Goal: Transaction & Acquisition: Purchase product/service

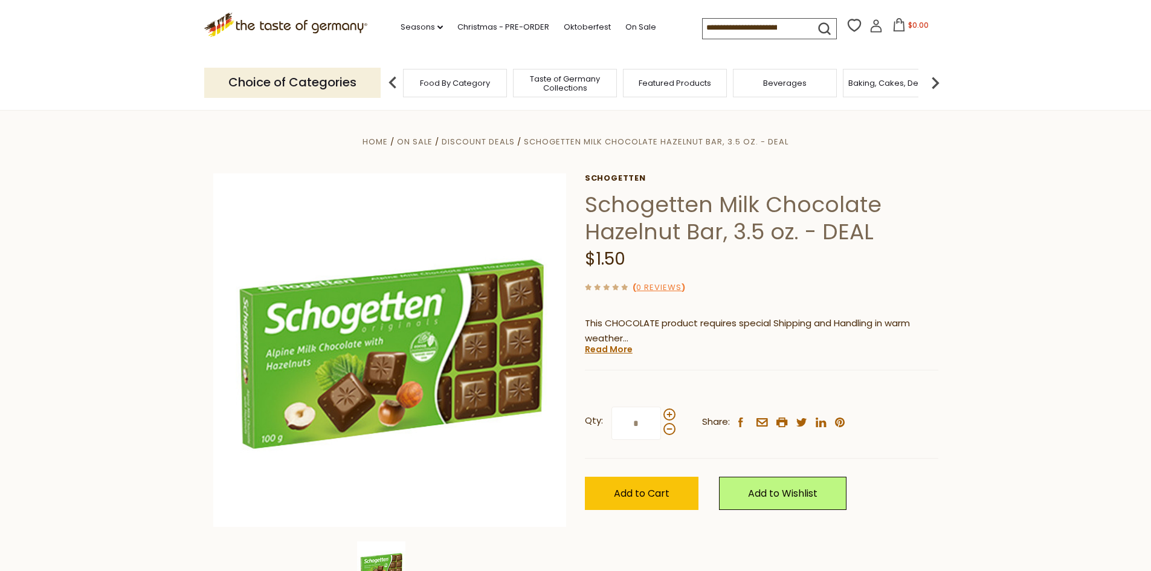
click at [739, 32] on input at bounding box center [754, 27] width 102 height 17
paste input "**********"
type input "**********"
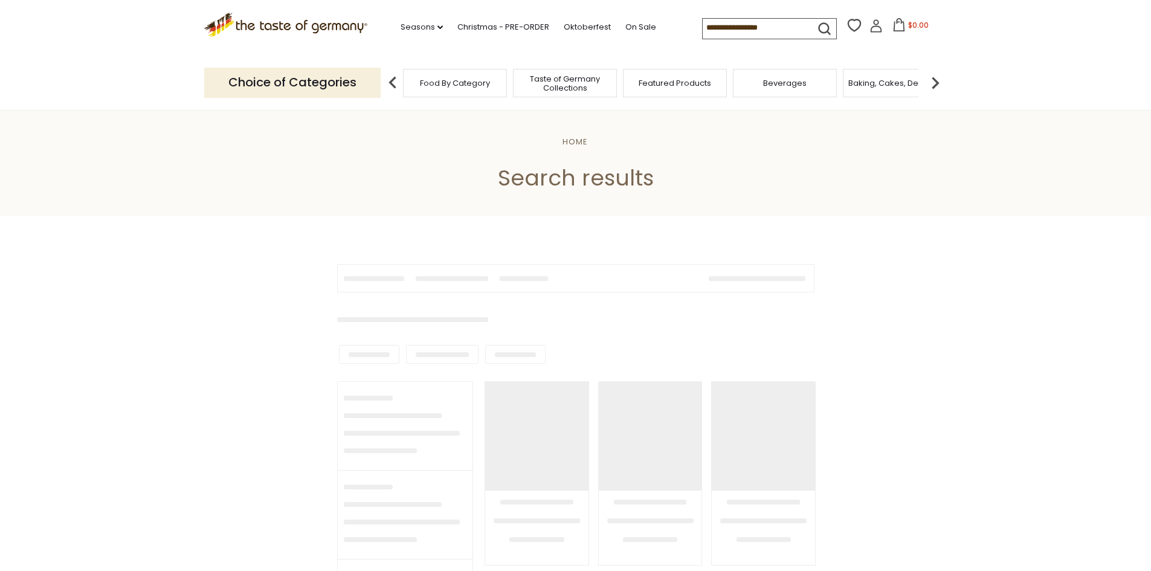
type input "**********"
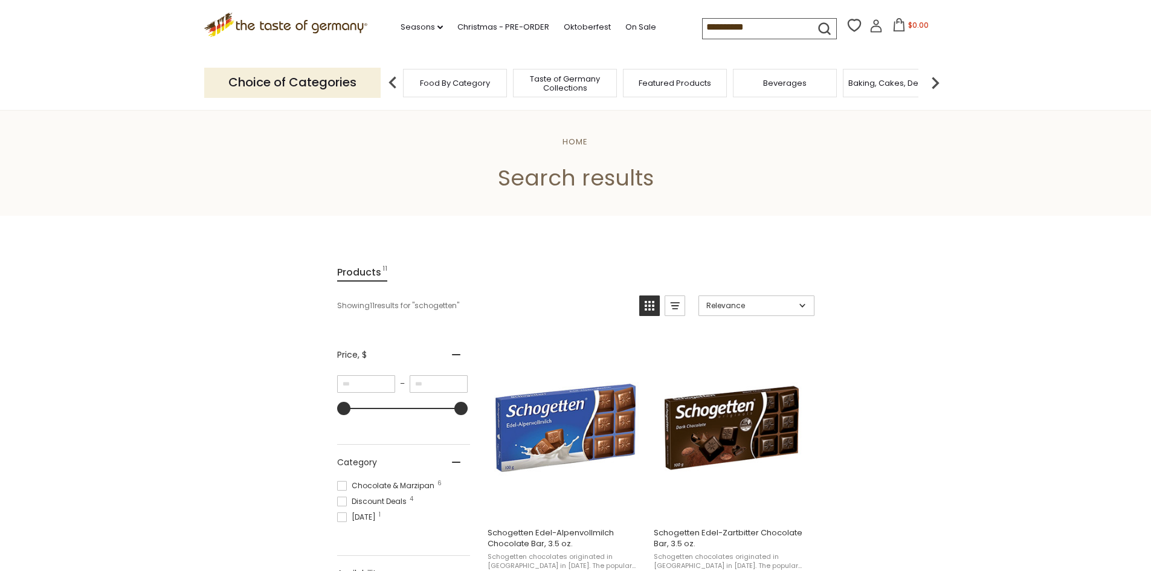
click at [308, 30] on icon ".st0{fill:#EDD300;} .st1{fill:#D33E21;}" at bounding box center [286, 25] width 164 height 25
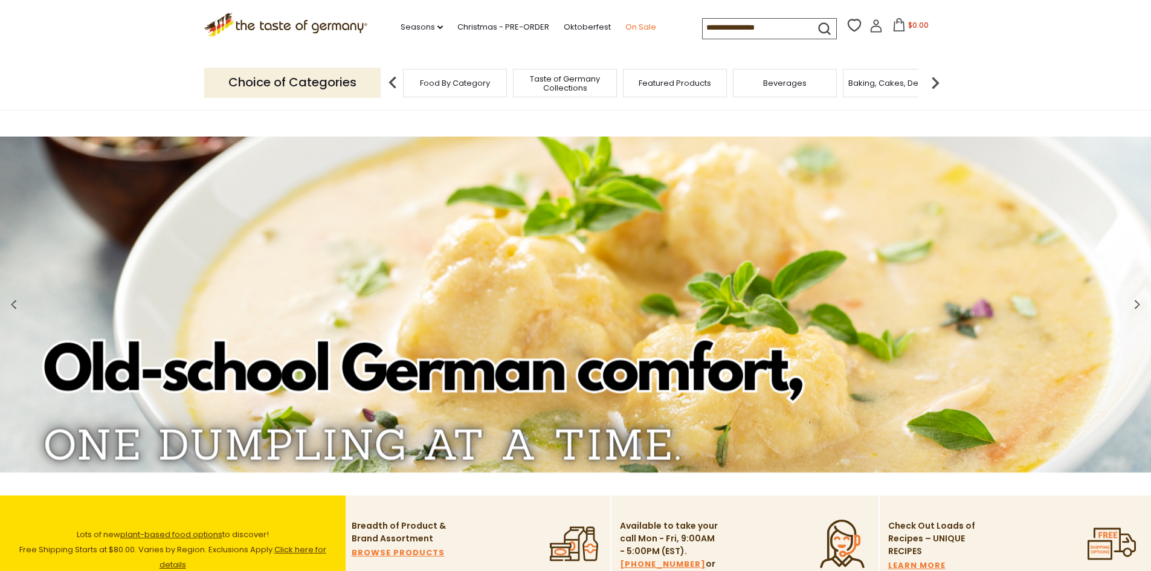
click at [642, 28] on link "On Sale" at bounding box center [640, 27] width 31 height 13
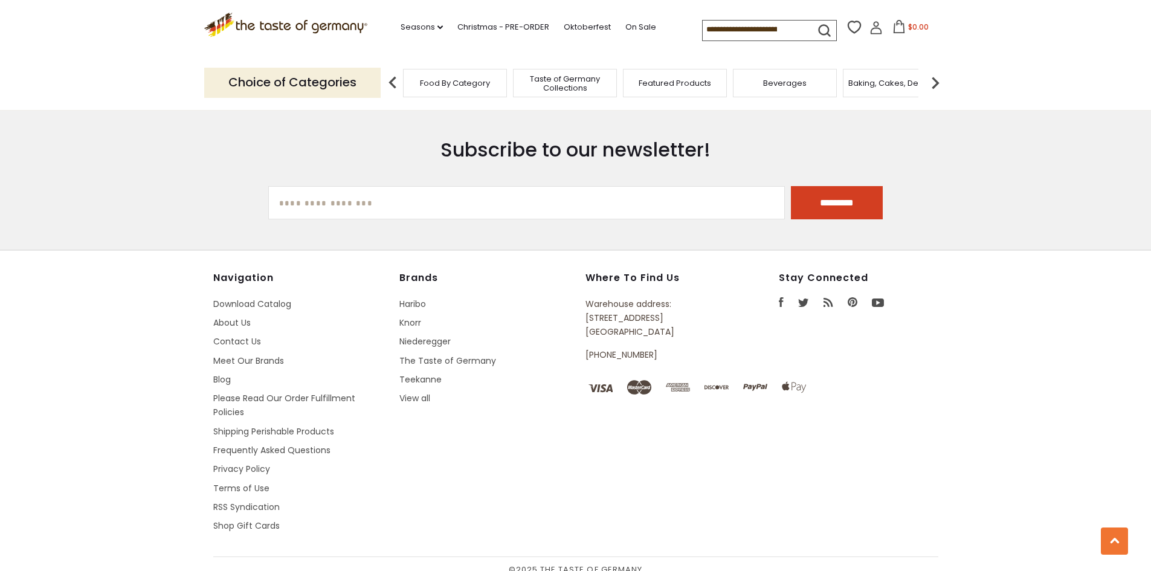
scroll to position [362, 0]
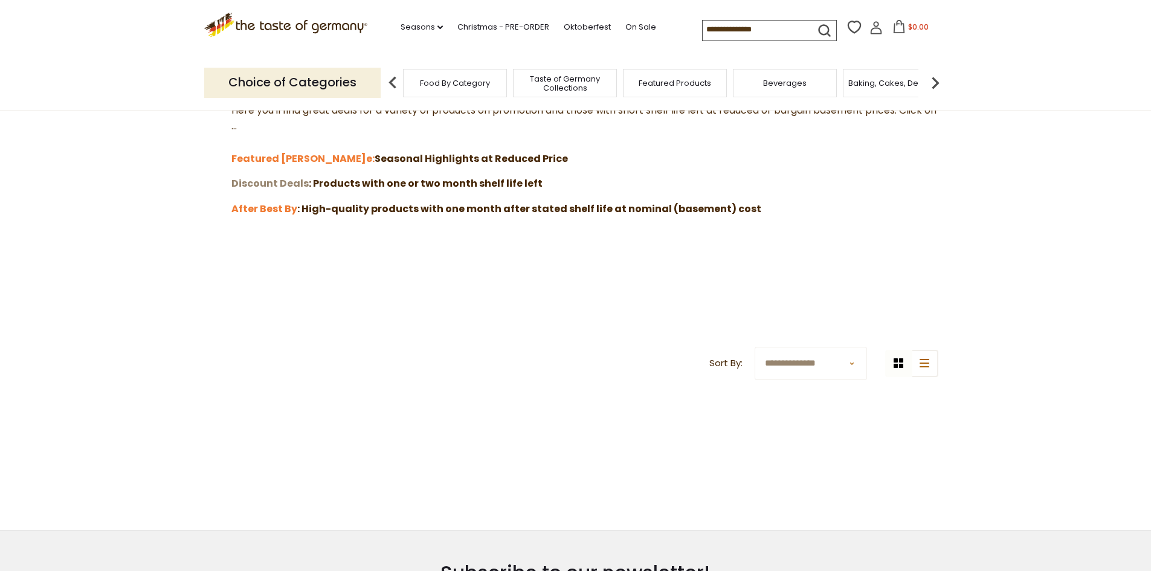
click at [278, 186] on strong "Discount Deals" at bounding box center [269, 183] width 77 height 14
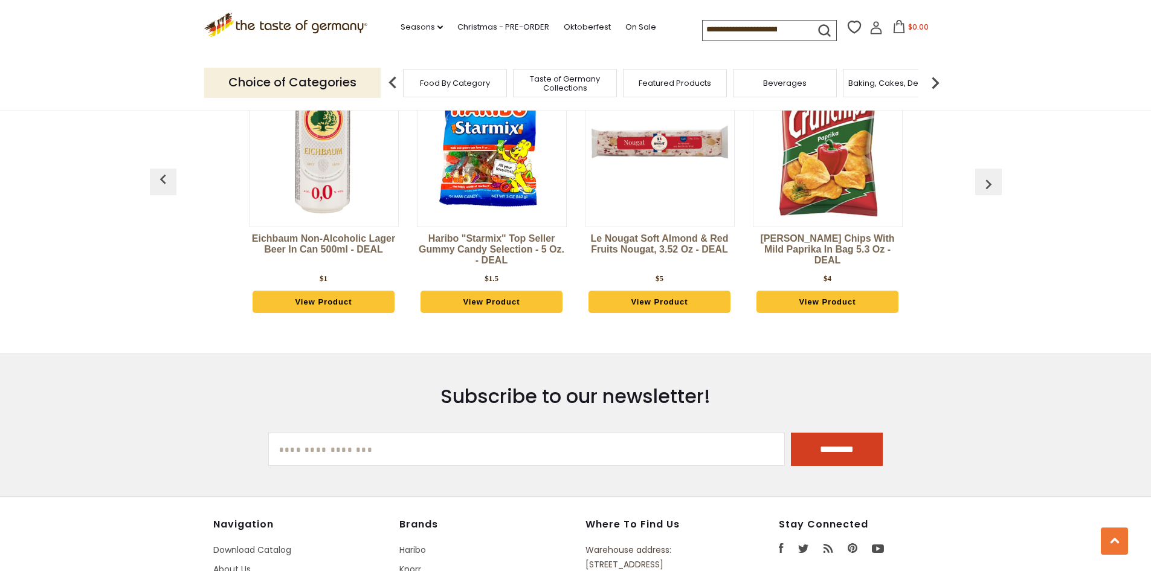
scroll to position [3429, 0]
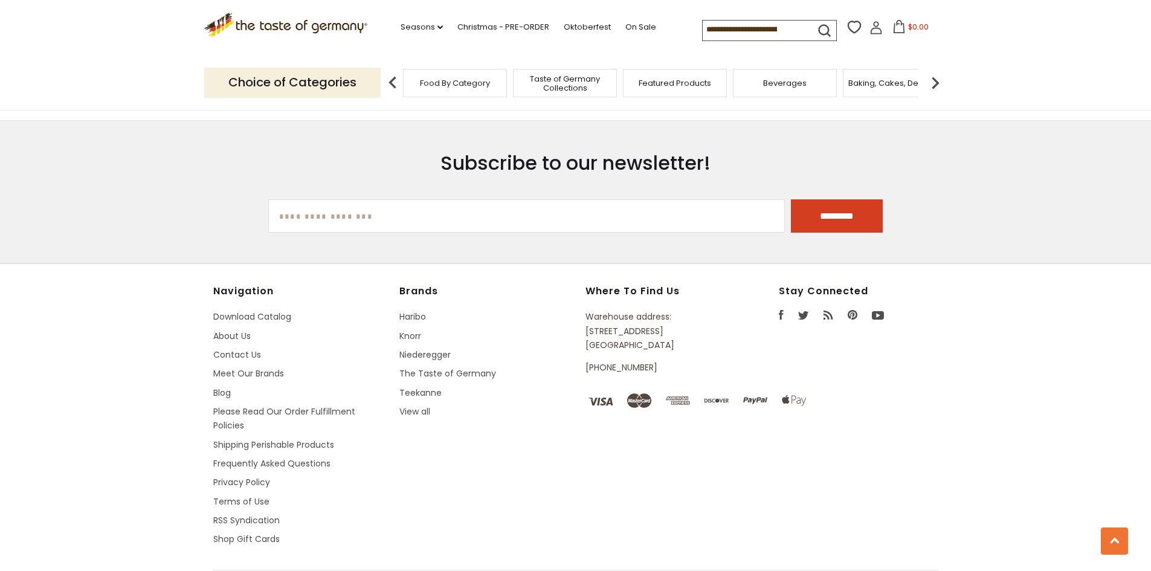
drag, startPoint x: 584, startPoint y: 304, endPoint x: 666, endPoint y: 320, distance: 83.5
click at [666, 320] on div "Navigation Download Catalog About Us Contact Us Meet Our Brands Blog Please Rea…" at bounding box center [575, 427] width 725 height 284
copy p "615 Lofstrand Lane Rockville, MD 20850"
click at [259, 405] on link "Please Read Our Order Fulfillment Policies" at bounding box center [284, 418] width 142 height 26
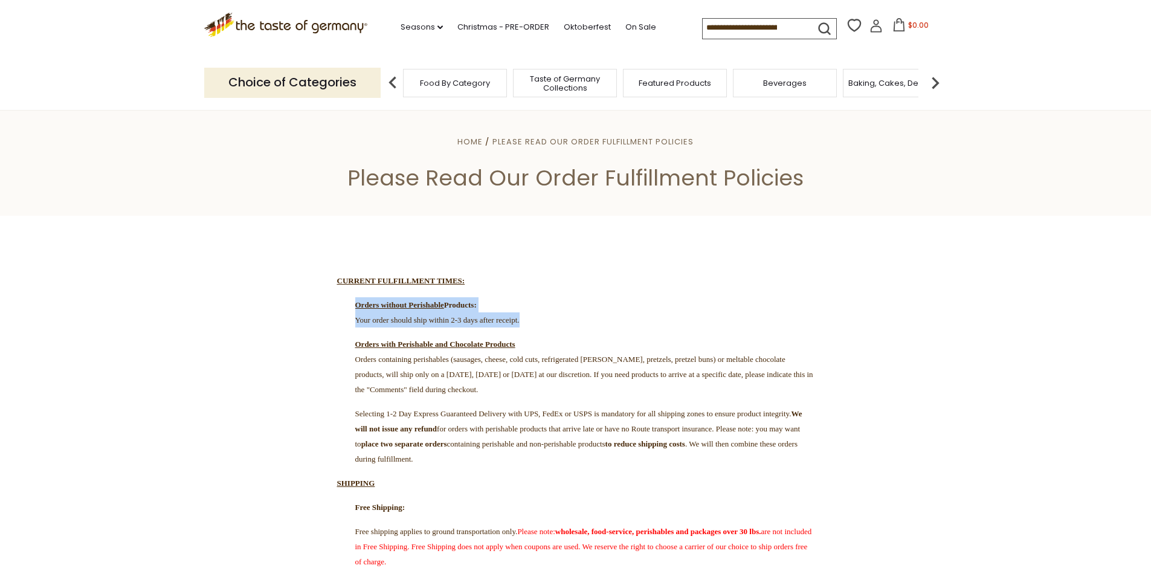
drag, startPoint x: 577, startPoint y: 327, endPoint x: 318, endPoint y: 297, distance: 260.8
click at [341, 298] on p "Orders without Perishable Products: Your order should ship within 2-3 days afte…" at bounding box center [575, 312] width 477 height 30
drag, startPoint x: 382, startPoint y: 304, endPoint x: 657, endPoint y: 324, distance: 276.2
click at [657, 323] on p "Orders without Perishable Products: Your order should ship within 2-3 days afte…" at bounding box center [575, 312] width 477 height 30
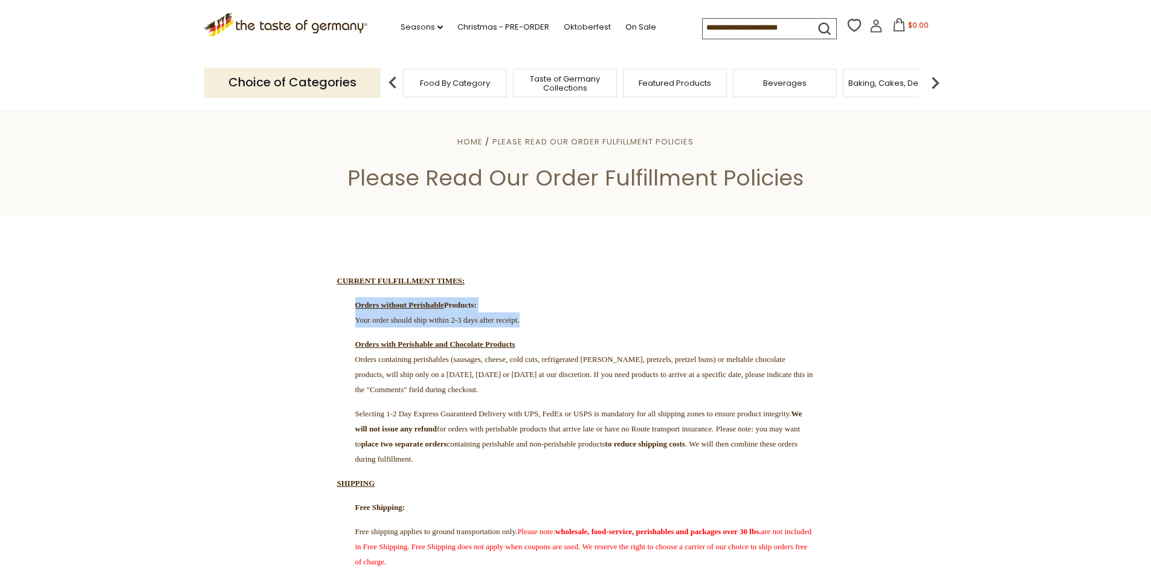
click at [640, 326] on p "Orders without Perishable Products: Your order should ship within 2-3 days afte…" at bounding box center [575, 312] width 477 height 30
drag, startPoint x: 768, startPoint y: 361, endPoint x: 810, endPoint y: 378, distance: 45.0
click at [808, 377] on p "Orders with Perishable and Chocolate Products Orders containing perishables (sa…" at bounding box center [575, 366] width 477 height 60
click at [723, 390] on p "Orders with Perishable and Chocolate Products Orders containing perishables (sa…" at bounding box center [575, 366] width 477 height 60
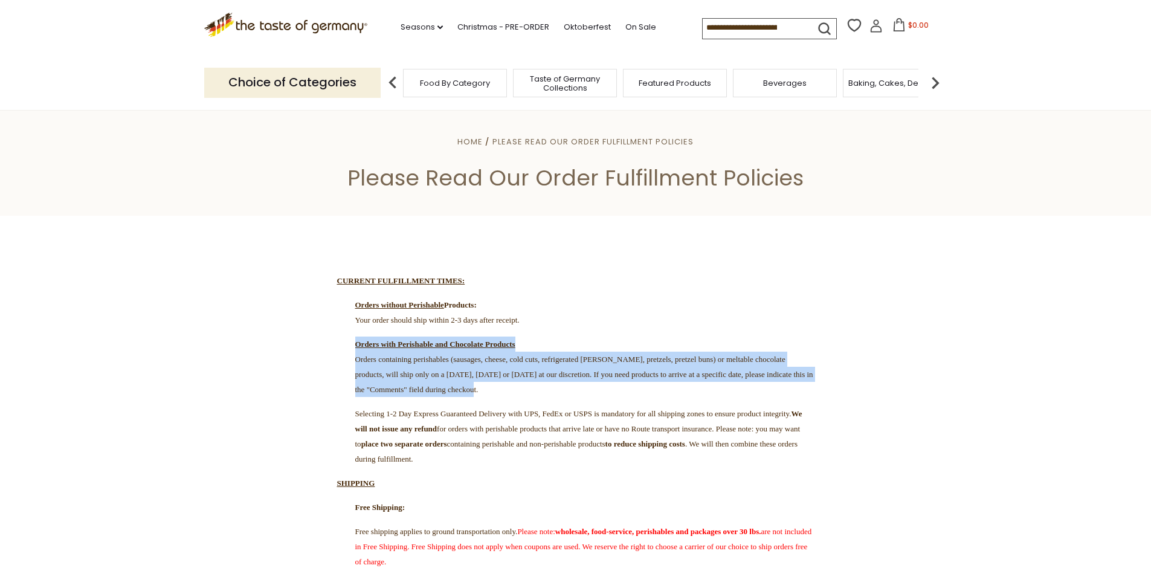
drag, startPoint x: 694, startPoint y: 394, endPoint x: 340, endPoint y: 353, distance: 356.3
click at [340, 353] on p "Orders with Perishable and Chocolate Products Orders containing perishables (sa…" at bounding box center [575, 366] width 477 height 60
click at [732, 397] on p "Orders with Perishable and Chocolate Products Orders containing perishables (sa…" at bounding box center [575, 366] width 477 height 60
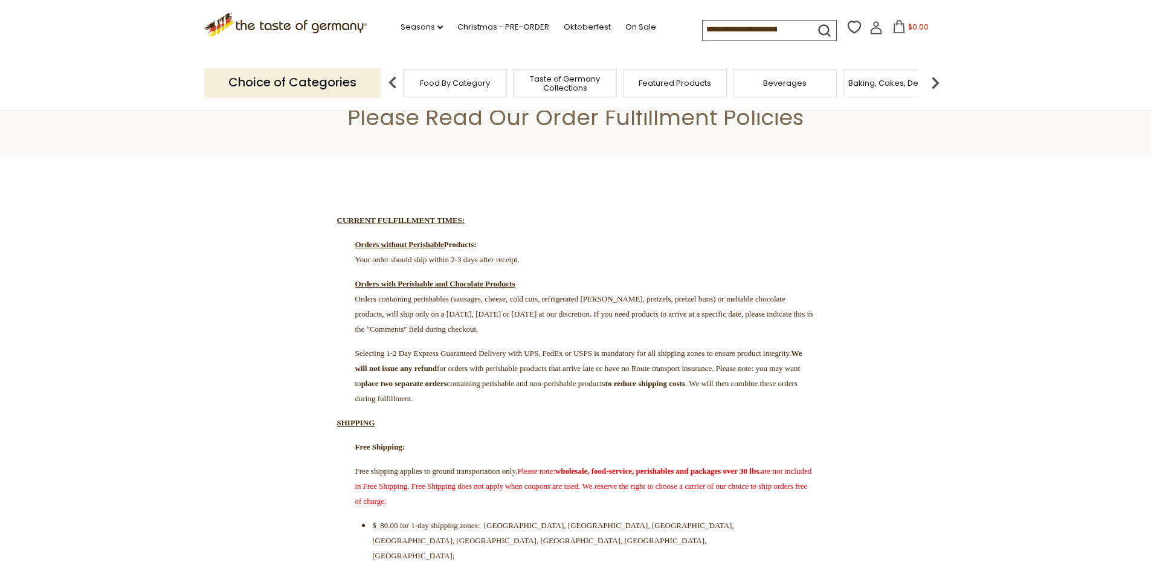
scroll to position [121, 0]
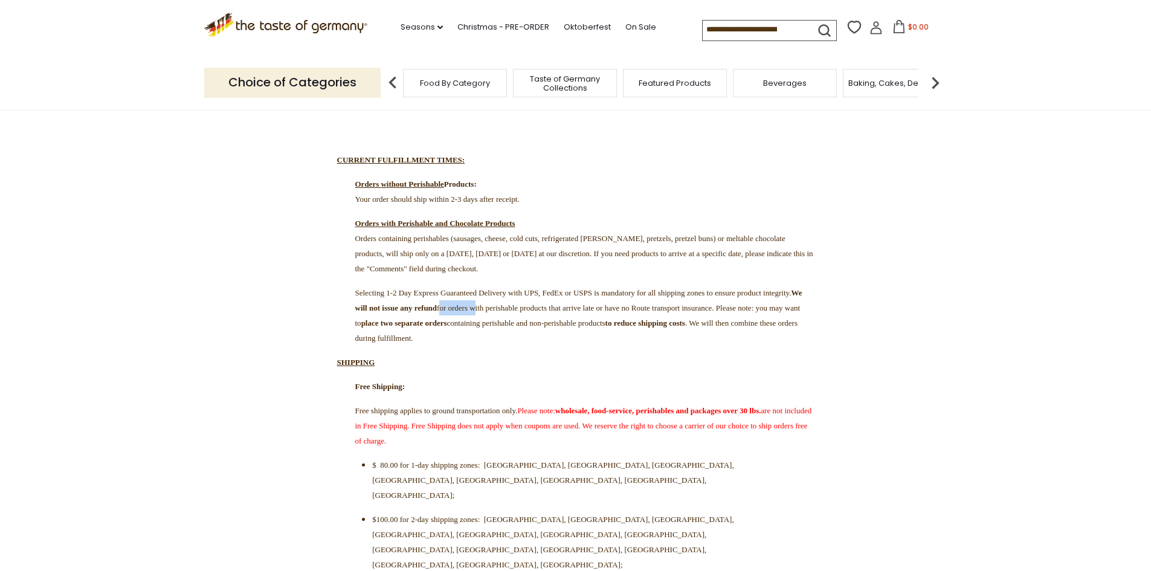
drag, startPoint x: 652, startPoint y: 317, endPoint x: 695, endPoint y: 326, distance: 43.7
click at [674, 321] on p "Selecting 1-2 Day Express Guaranteed Delivery with UPS, FedEx or USPS is mandat…" at bounding box center [575, 315] width 477 height 60
click at [745, 328] on span "We will not issue any refund for orders with perishable products that arrive la…" at bounding box center [578, 315] width 447 height 54
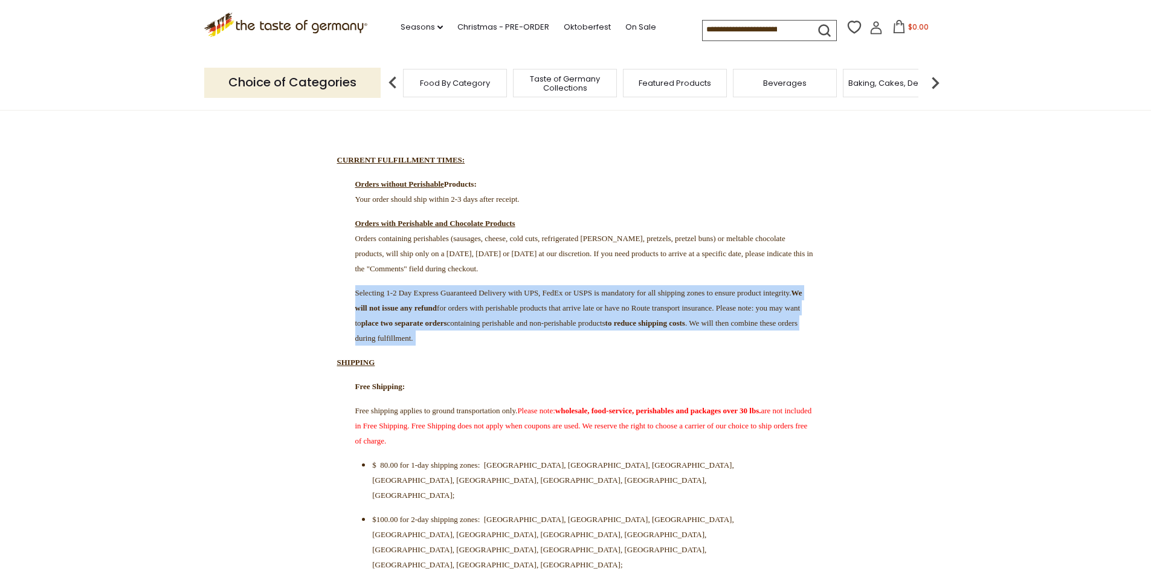
drag, startPoint x: 435, startPoint y: 361, endPoint x: 329, endPoint y: 281, distance: 132.4
click at [408, 329] on span "We will not issue any refund for orders with perishable products that arrive la…" at bounding box center [578, 315] width 447 height 54
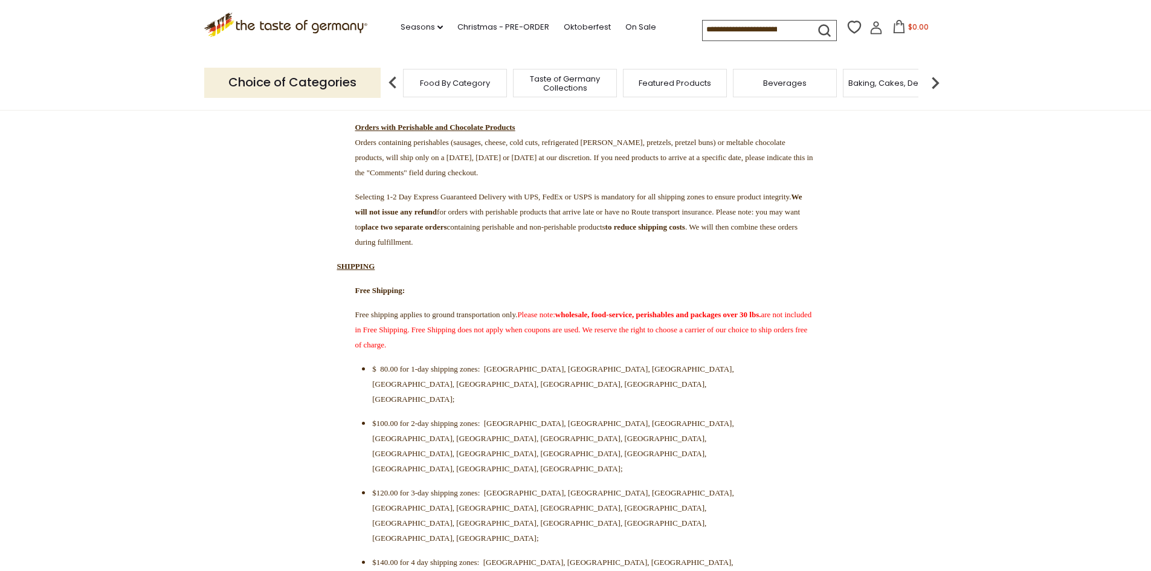
scroll to position [242, 0]
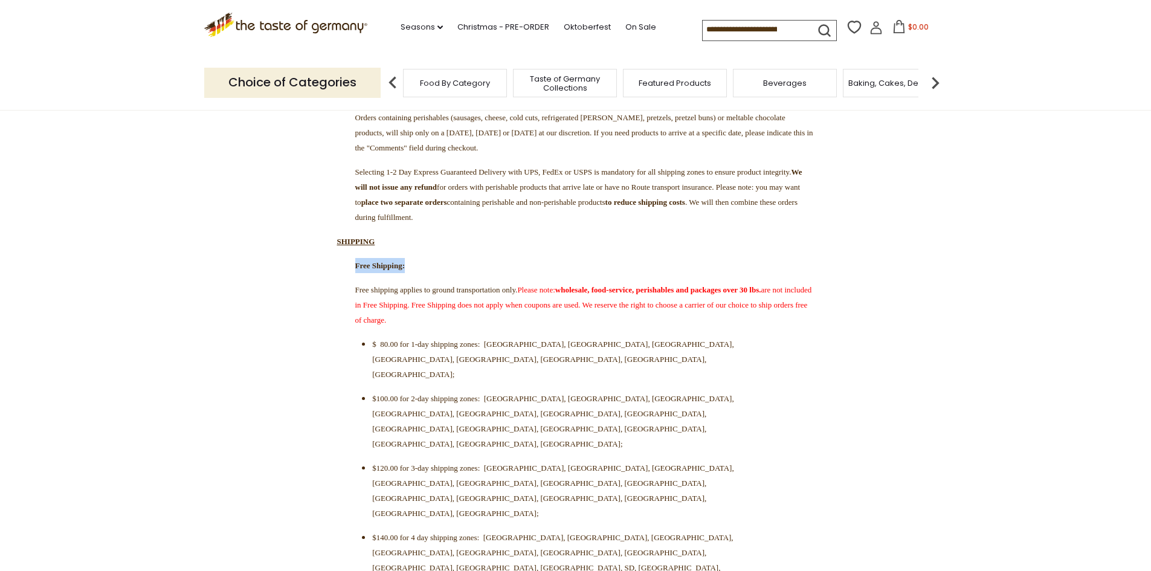
drag, startPoint x: 361, startPoint y: 289, endPoint x: 469, endPoint y: 293, distance: 108.2
click at [469, 273] on p "Free Shipping:" at bounding box center [575, 265] width 477 height 15
click at [470, 273] on p "Free Shipping:" at bounding box center [575, 265] width 477 height 15
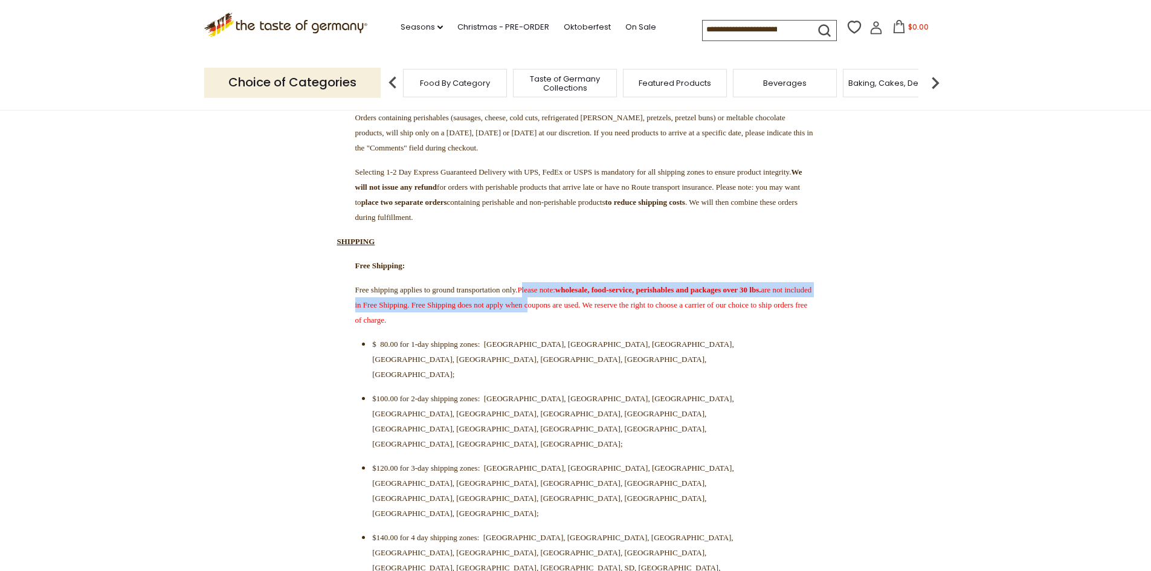
drag, startPoint x: 568, startPoint y: 311, endPoint x: 735, endPoint y: 333, distance: 168.1
click at [735, 327] on p "Free shipping applies to ground transportation only. Please note: wholesale, fo…" at bounding box center [575, 304] width 477 height 45
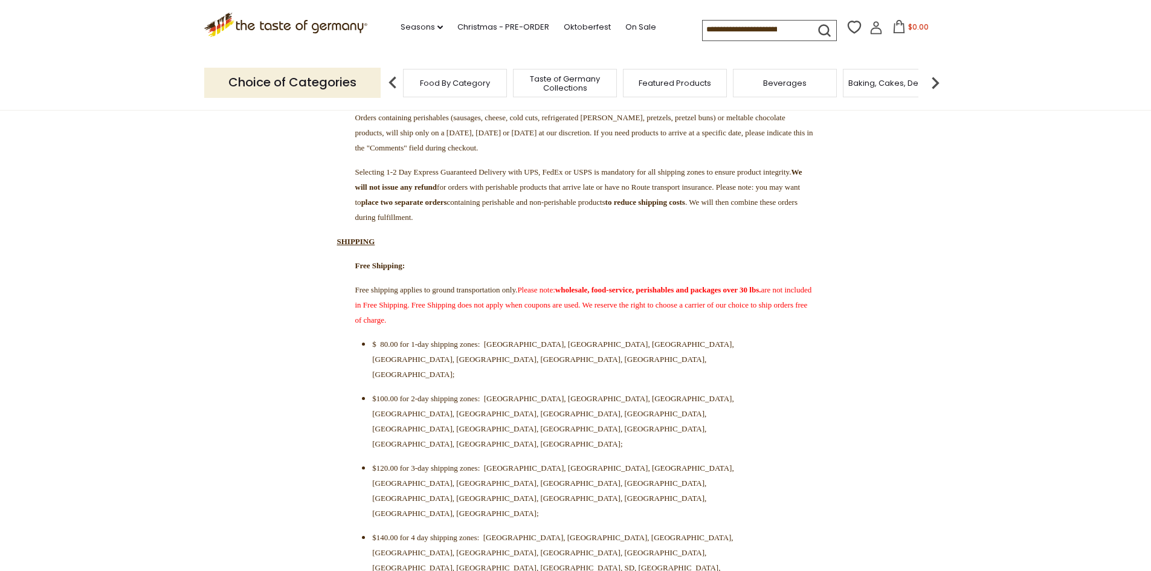
click at [741, 327] on p "Free shipping applies to ground transportation only. Please note: wholesale, fo…" at bounding box center [575, 304] width 477 height 45
drag, startPoint x: 695, startPoint y: 347, endPoint x: 540, endPoint y: 318, distance: 157.5
click at [540, 318] on p "Free shipping applies to ground transportation only. Please note: wholesale, fo…" at bounding box center [575, 304] width 477 height 45
click at [703, 327] on p "Free shipping applies to ground transportation only. Please note: wholesale, fo…" at bounding box center [575, 304] width 477 height 45
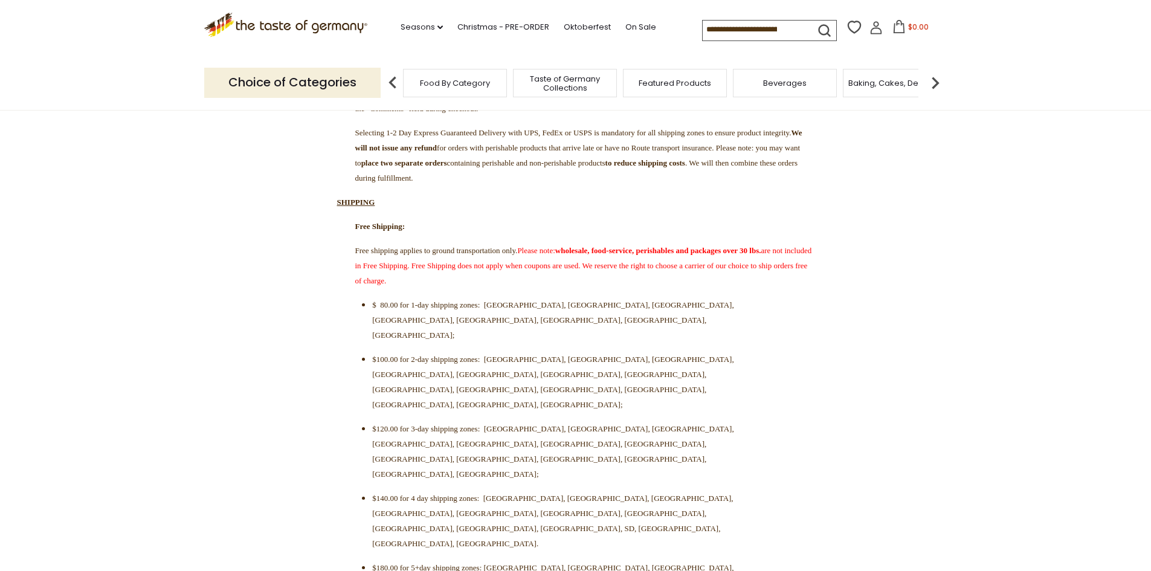
scroll to position [302, 0]
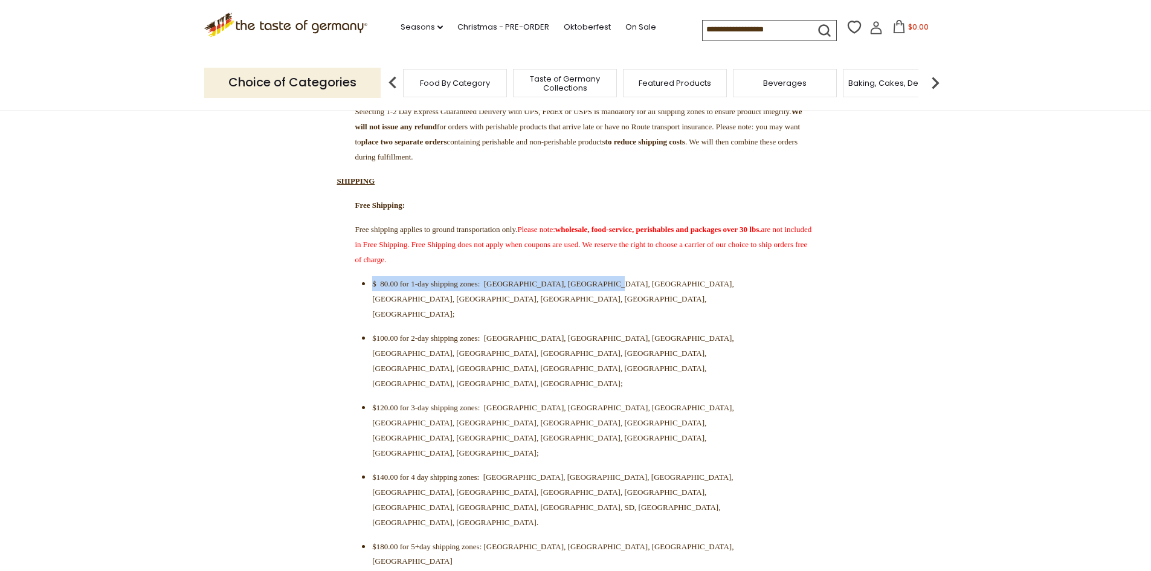
drag, startPoint x: 365, startPoint y: 307, endPoint x: 742, endPoint y: 309, distance: 376.9
click at [742, 309] on li "$ 80.00 for 1-day shipping zones: CT, DE, DC, MD, NJ, NC, PA, VA;" at bounding box center [580, 298] width 417 height 45
click at [657, 308] on li "$ 80.00 for 1-day shipping zones: CT, DE, DC, MD, NJ, NC, PA, VA;" at bounding box center [580, 298] width 417 height 45
click at [587, 307] on span "$ 80.00 for 1-day shipping zones: CT, DE, DC, MD, NJ, NC, PA, VA;" at bounding box center [552, 298] width 361 height 39
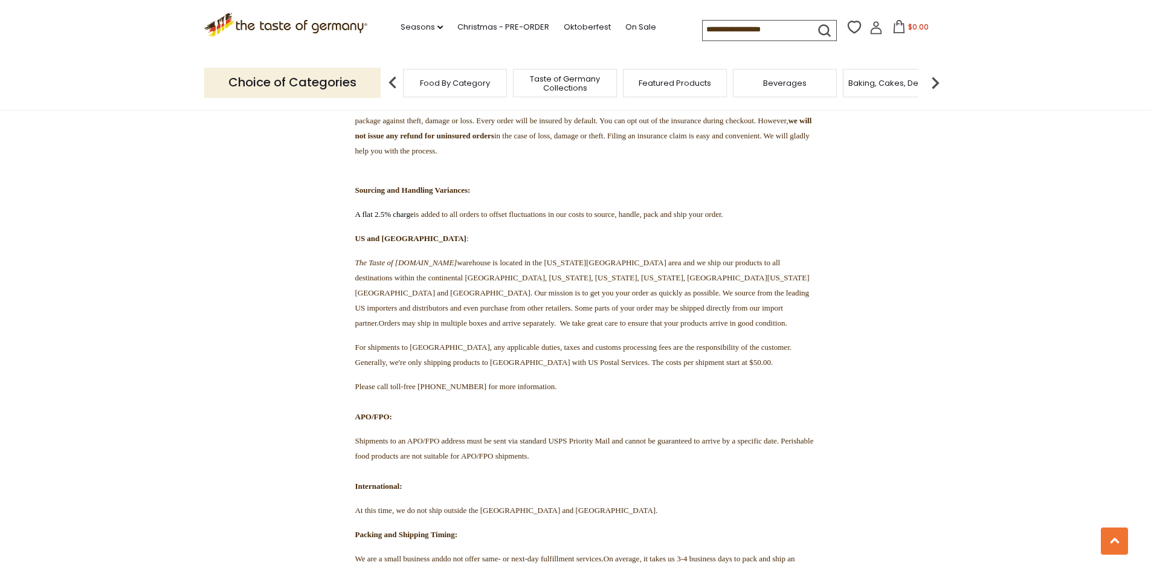
scroll to position [785, 0]
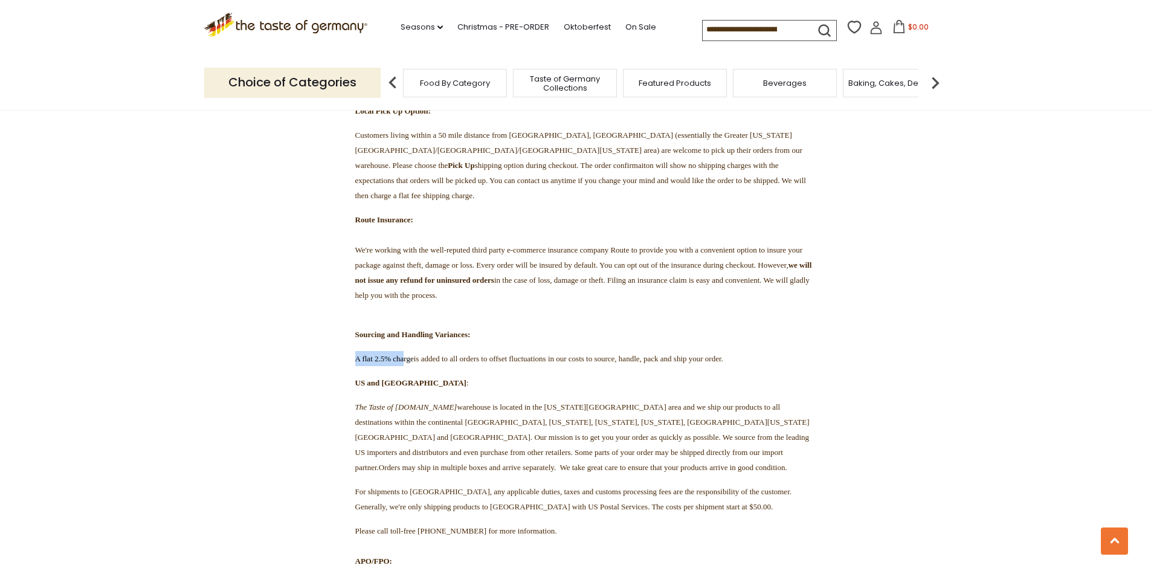
drag, startPoint x: 413, startPoint y: 228, endPoint x: 341, endPoint y: 224, distance: 72.0
click at [341, 351] on p "A flat 2.5% charge is added to all orders to offset fluctuations in our costs t…" at bounding box center [575, 358] width 477 height 15
click at [465, 351] on p "A flat 2.5% charge is added to all orders to offset fluctuations in our costs t…" at bounding box center [575, 358] width 477 height 15
drag, startPoint x: 332, startPoint y: 221, endPoint x: 323, endPoint y: 221, distance: 9.1
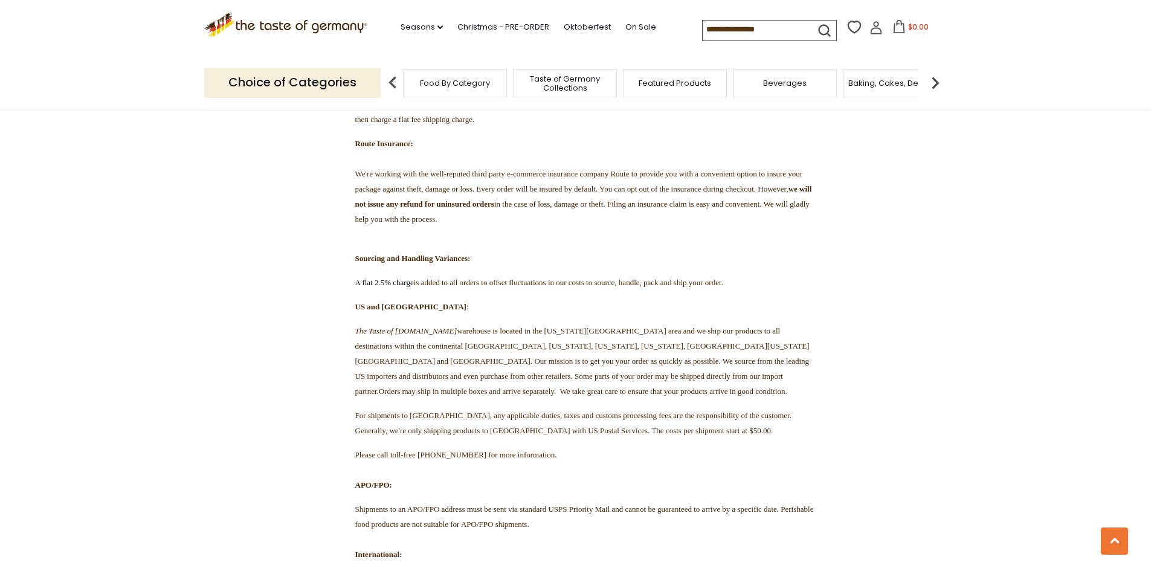
scroll to position [967, 0]
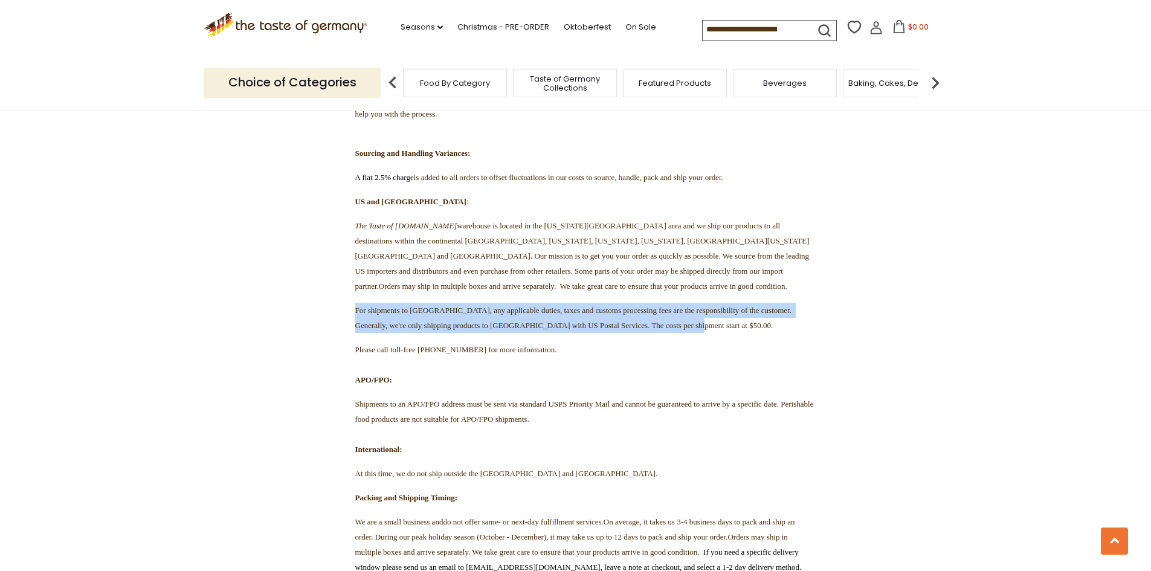
drag, startPoint x: 448, startPoint y: 230, endPoint x: 344, endPoint y: 207, distance: 106.4
click at [344, 303] on p "For shipments to Canada, any applicable duties, taxes and customs processing fe…" at bounding box center [575, 318] width 477 height 30
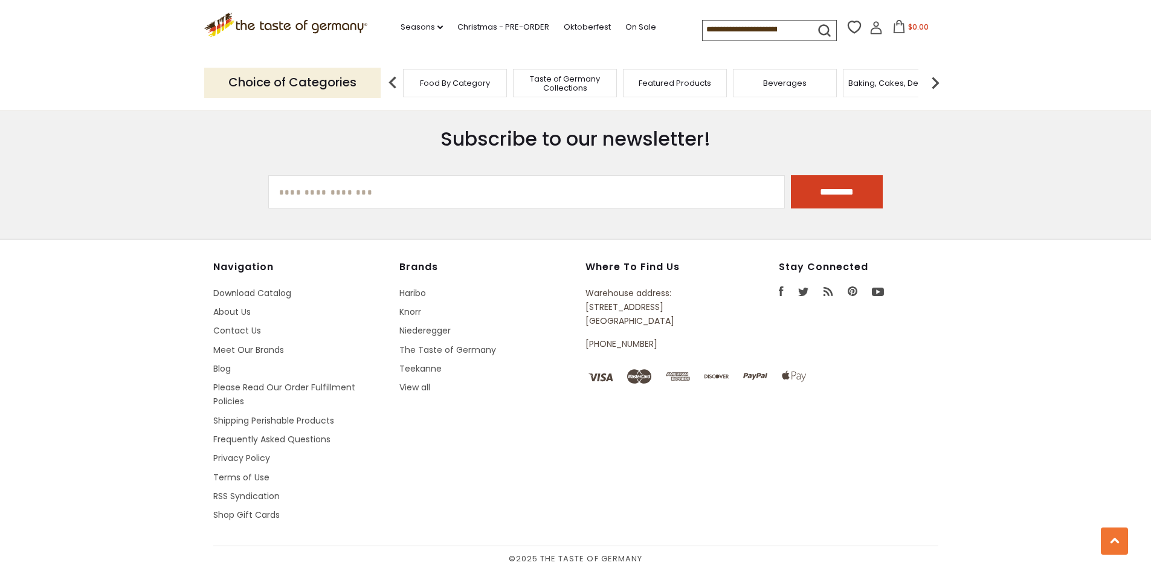
scroll to position [3383, 0]
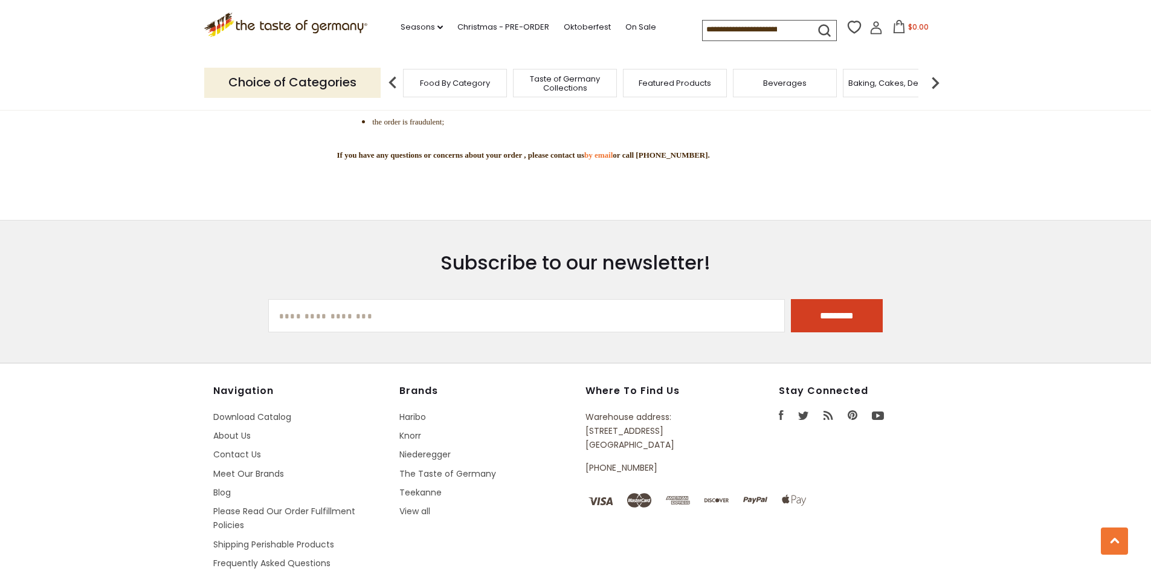
drag, startPoint x: 619, startPoint y: 306, endPoint x: 383, endPoint y: 167, distance: 274.0
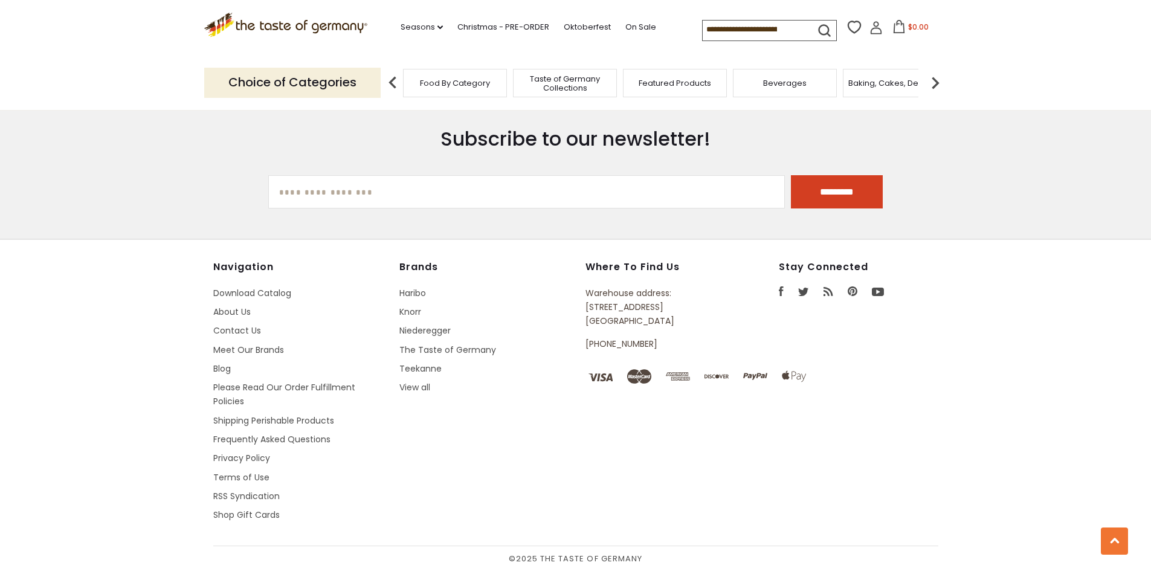
scroll to position [3756, 0]
click at [270, 419] on link "Shipping Perishable Products" at bounding box center [273, 420] width 121 height 12
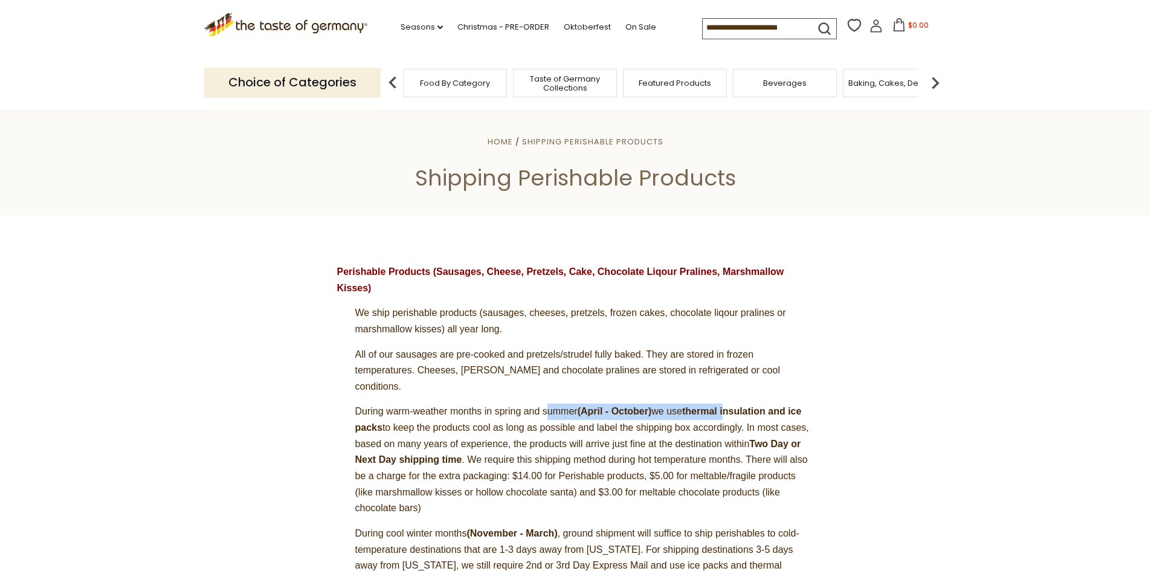
drag, startPoint x: 565, startPoint y: 395, endPoint x: 747, endPoint y: 395, distance: 181.8
click at [747, 406] on span "During warm-weather months in spring and summer (April - October) we use therma…" at bounding box center [582, 459] width 454 height 107
click at [645, 406] on strong "(April - October)" at bounding box center [614, 411] width 74 height 10
click at [606, 406] on strong "(April - October)" at bounding box center [614, 411] width 74 height 10
click at [675, 406] on span "During warm-weather months in spring and summer (April - October) we use therma…" at bounding box center [582, 459] width 454 height 107
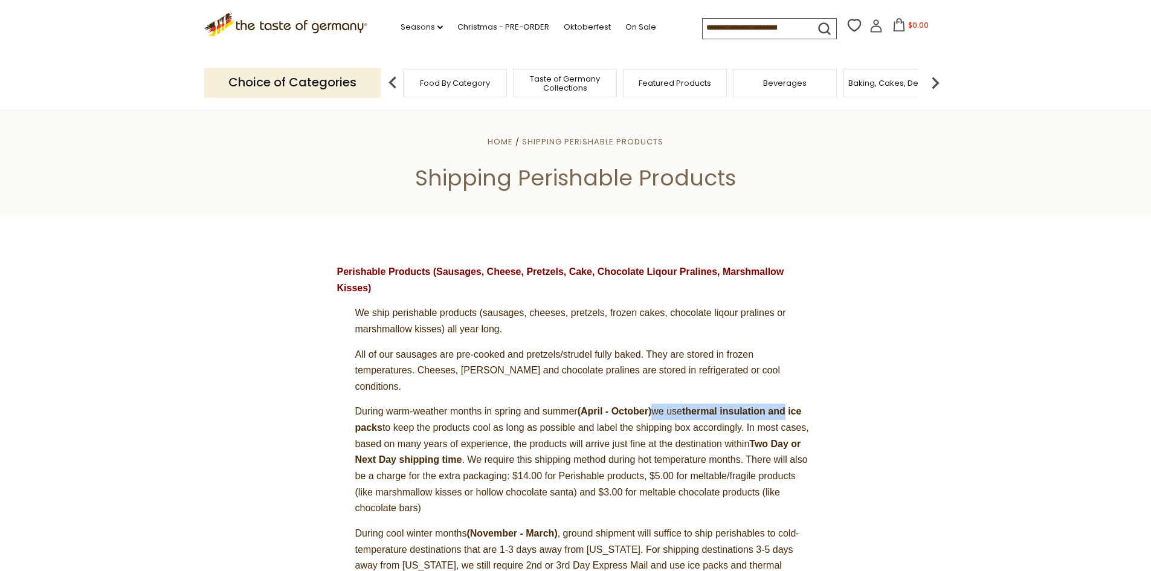
drag, startPoint x: 664, startPoint y: 397, endPoint x: 816, endPoint y: 397, distance: 151.6
drag, startPoint x: 559, startPoint y: 431, endPoint x: 548, endPoint y: 438, distance: 13.3
click at [557, 433] on span "During warm-weather months in spring and summer (April - October) we use therma…" at bounding box center [582, 459] width 454 height 107
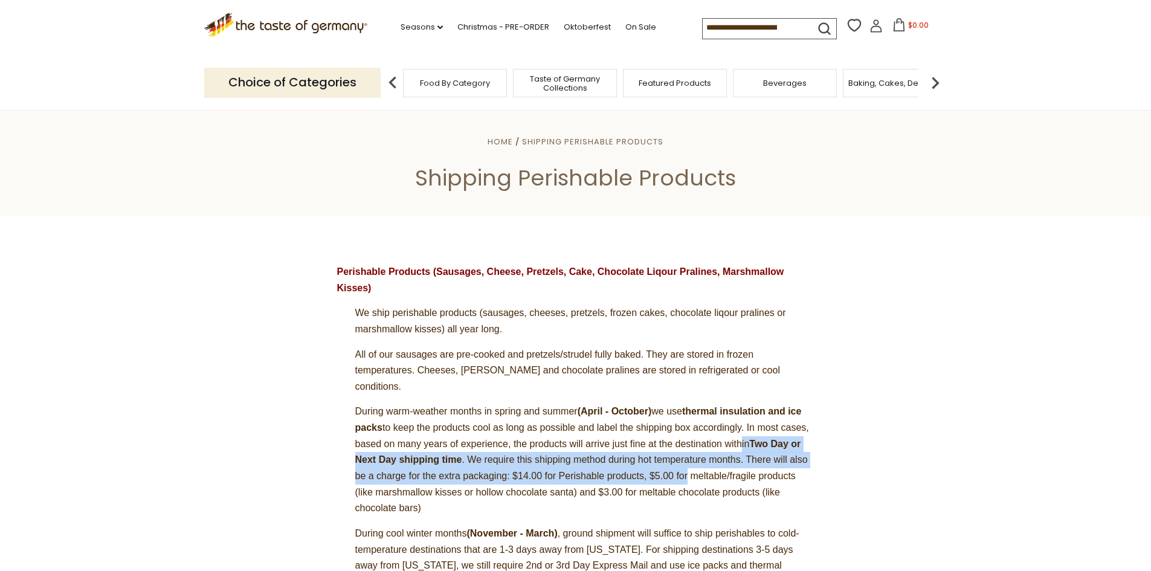
drag, startPoint x: 773, startPoint y: 431, endPoint x: 767, endPoint y: 468, distance: 37.3
click at [768, 467] on p "During warm-weather months in spring and summer (April - October) we use therma…" at bounding box center [575, 460] width 477 height 112
click at [526, 469] on p "During warm-weather months in spring and summer (April - October) we use therma…" at bounding box center [575, 460] width 477 height 112
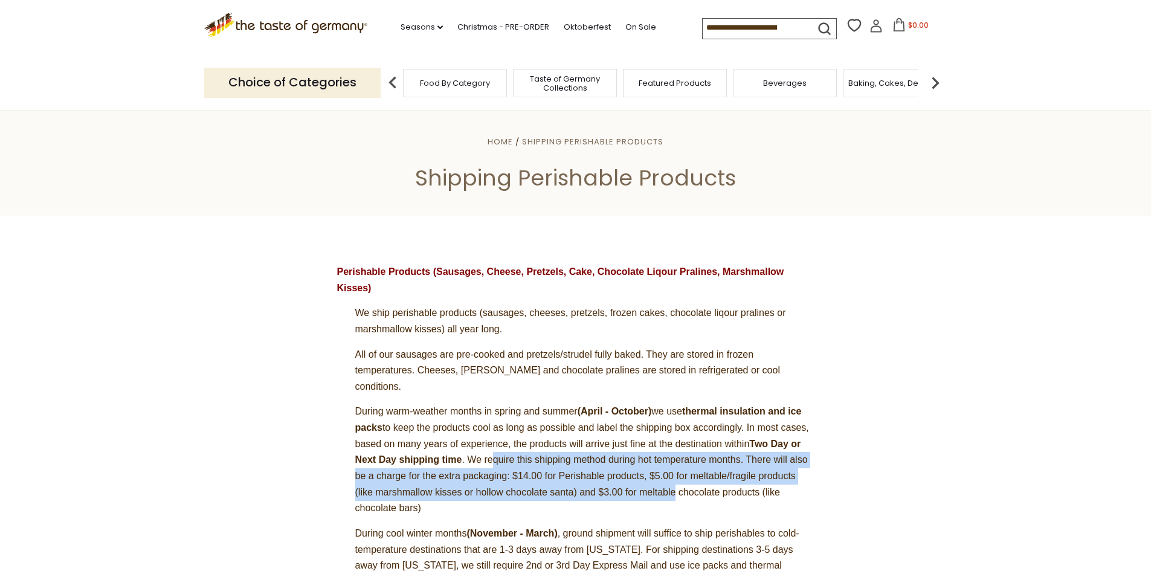
drag, startPoint x: 533, startPoint y: 439, endPoint x: 831, endPoint y: 489, distance: 302.6
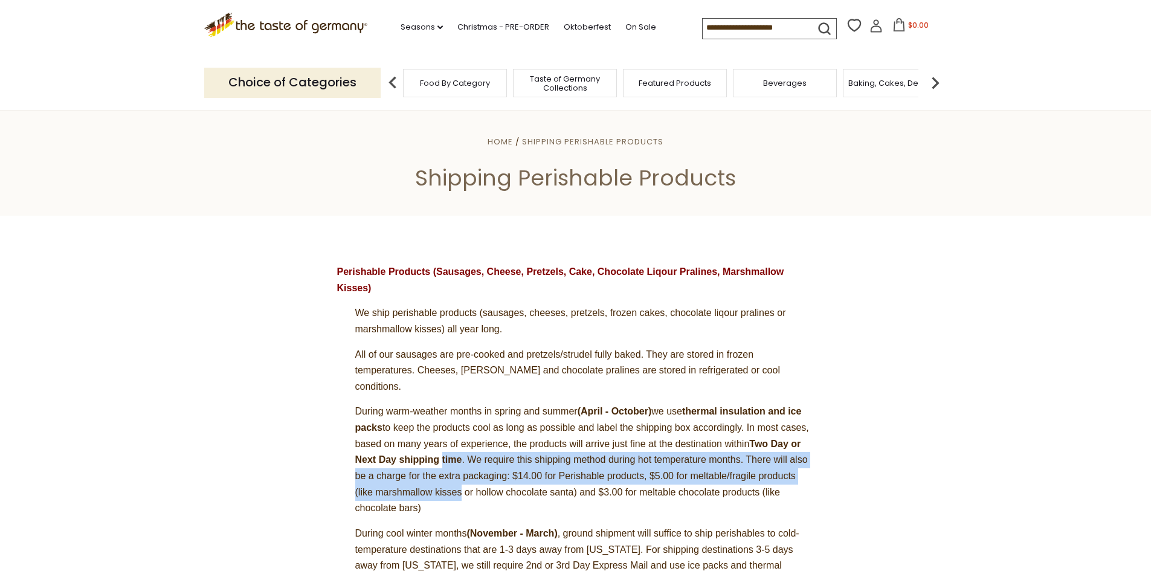
drag, startPoint x: 565, startPoint y: 485, endPoint x: 480, endPoint y: 449, distance: 92.6
click at [480, 449] on p "During warm-weather months in spring and summer (April - October) we use therma…" at bounding box center [575, 460] width 477 height 112
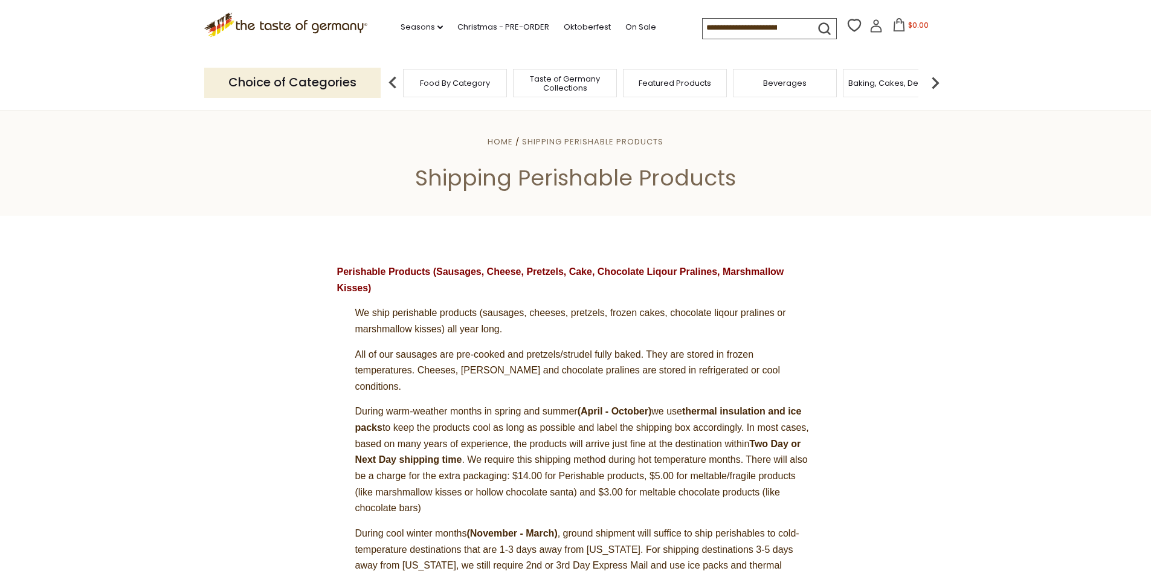
click at [716, 483] on span "During warm-weather months in spring and summer (April - October) we use therma…" at bounding box center [582, 459] width 454 height 107
drag, startPoint x: 403, startPoint y: 486, endPoint x: 318, endPoint y: 486, distance: 85.2
click at [339, 486] on p "During warm-weather months in spring and summer (April - October) we use therma…" at bounding box center [575, 460] width 477 height 112
click at [545, 499] on p "During warm-weather months in spring and summer (April - October) we use therma…" at bounding box center [575, 460] width 477 height 112
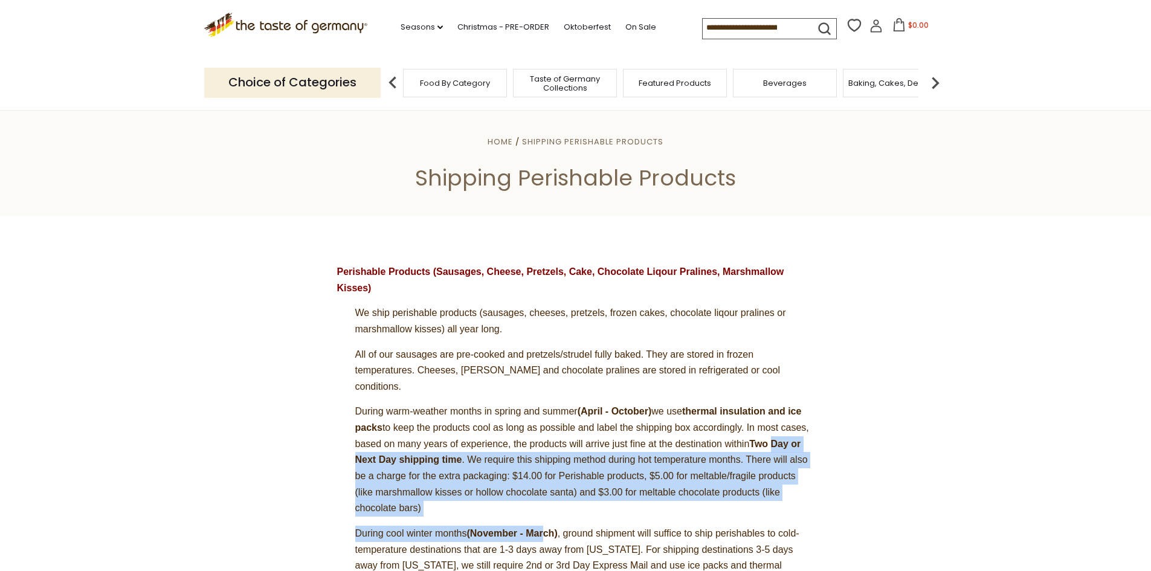
drag, startPoint x: 518, startPoint y: 494, endPoint x: 266, endPoint y: 448, distance: 256.2
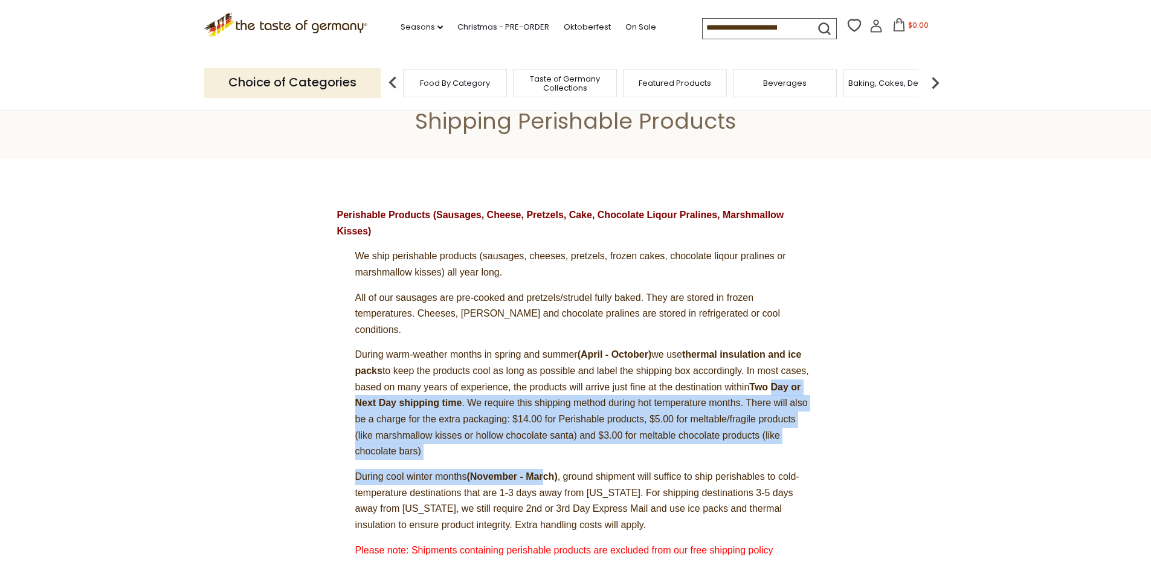
scroll to position [121, 0]
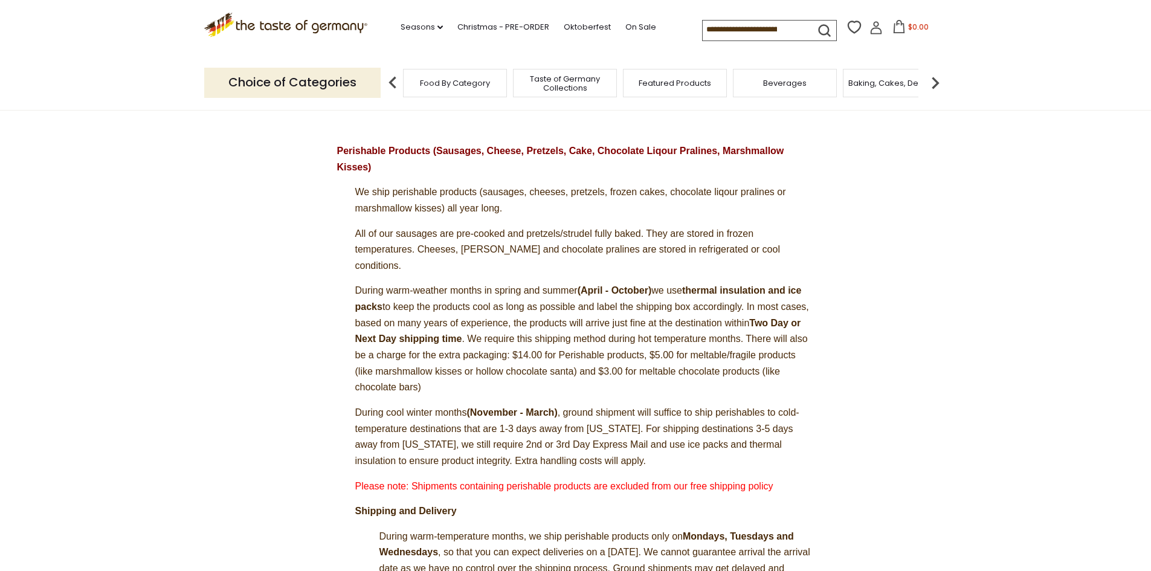
drag, startPoint x: 571, startPoint y: 445, endPoint x: 599, endPoint y: 445, distance: 27.8
click at [573, 455] on span "o ensure product integrity. Extra handling costs will apply." at bounding box center [523, 460] width 245 height 10
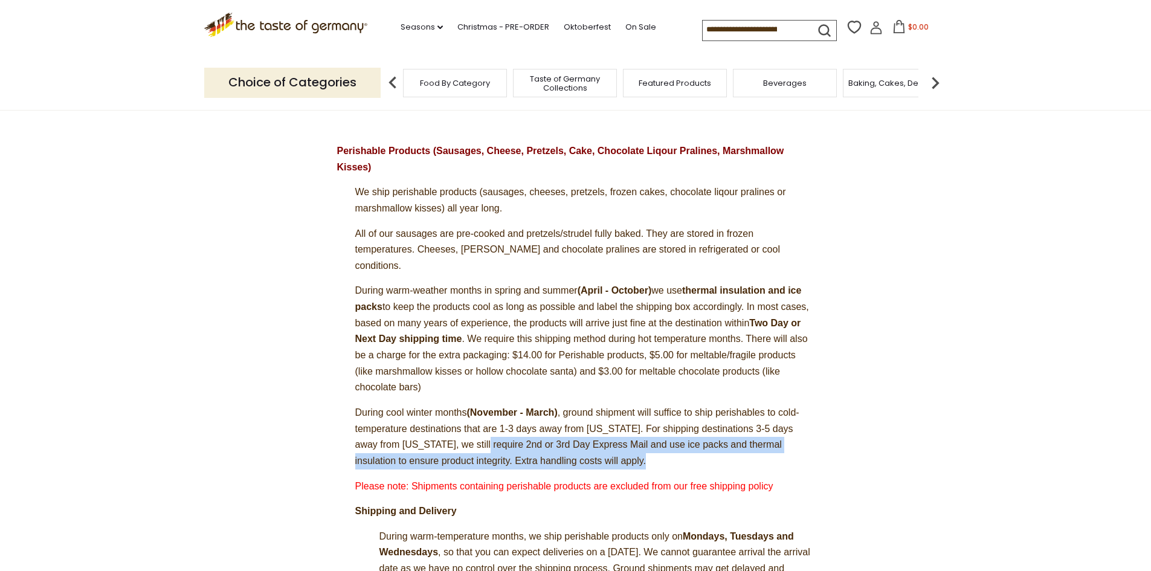
drag, startPoint x: 616, startPoint y: 445, endPoint x: 341, endPoint y: 405, distance: 277.1
click at [351, 407] on p "During cool winter months (November - March) , ground shipment will suffice to …" at bounding box center [575, 437] width 477 height 65
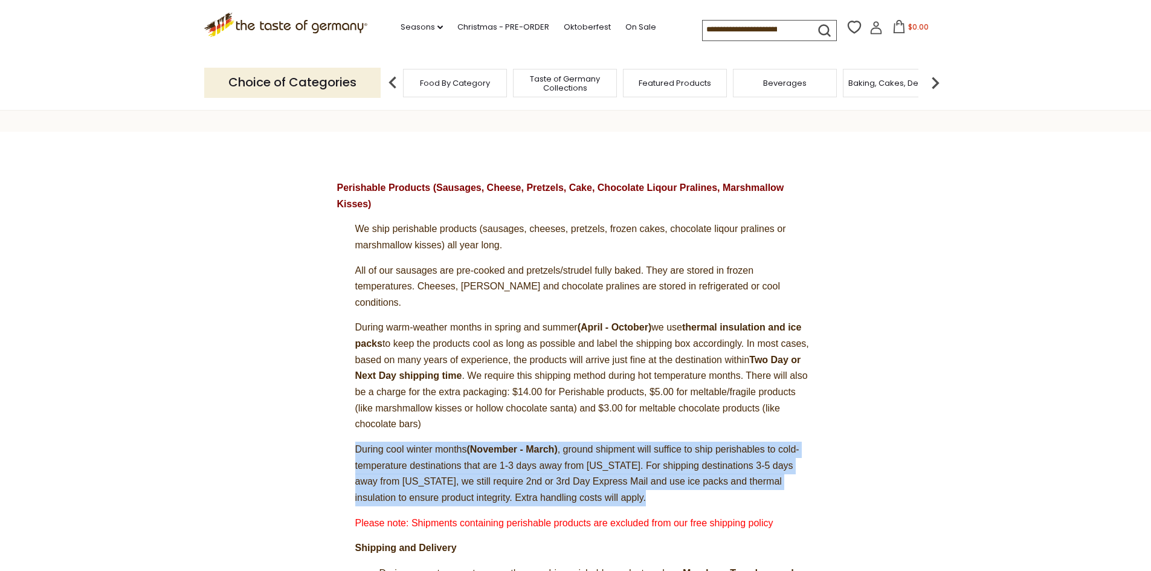
scroll to position [0, 0]
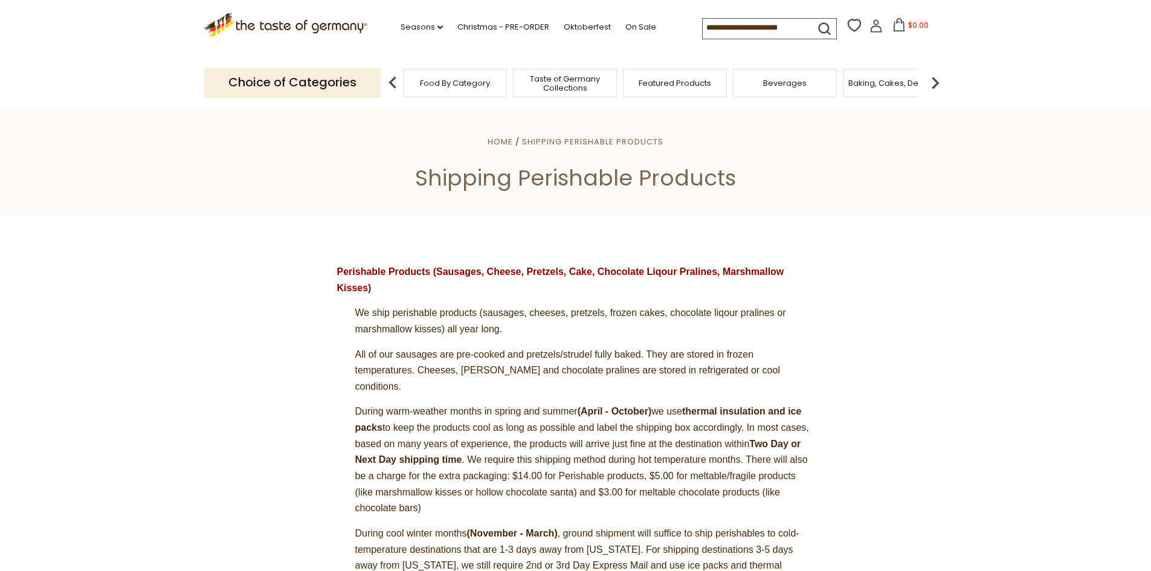
click at [761, 31] on input at bounding box center [754, 27] width 102 height 17
click at [745, 30] on input at bounding box center [754, 27] width 102 height 17
paste input "**********"
type input "**********"
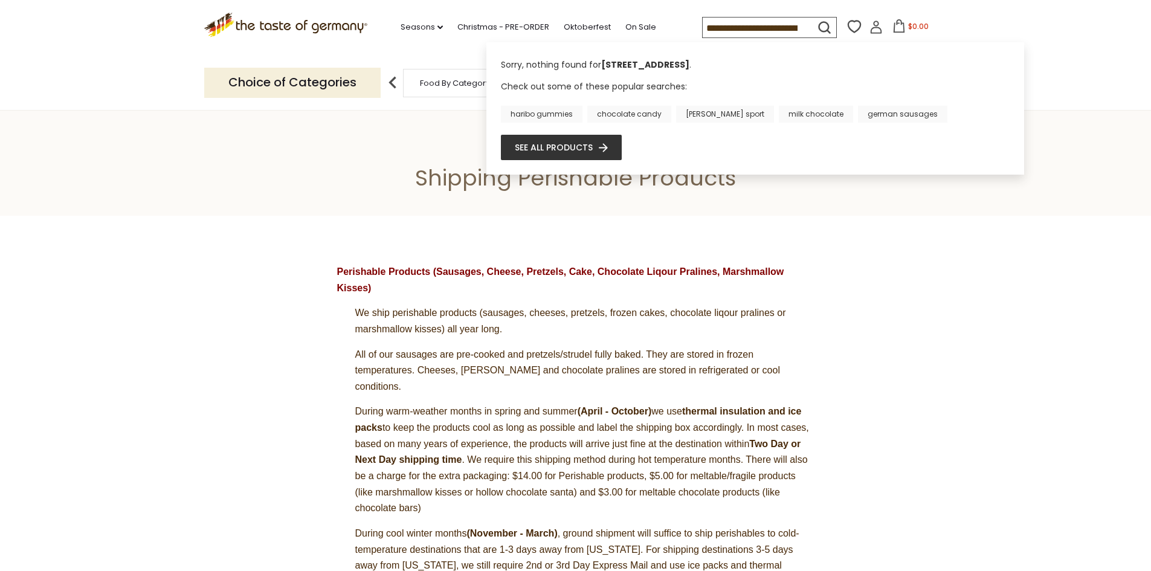
drag, startPoint x: 787, startPoint y: 25, endPoint x: 668, endPoint y: 25, distance: 118.4
click at [668, 25] on div ".st0{fill:#EDD300;} .st1{fill:#D33E21;} .st0{fill:#EDD300;} .st1{fill:#D33E21;}…" at bounding box center [575, 28] width 743 height 56
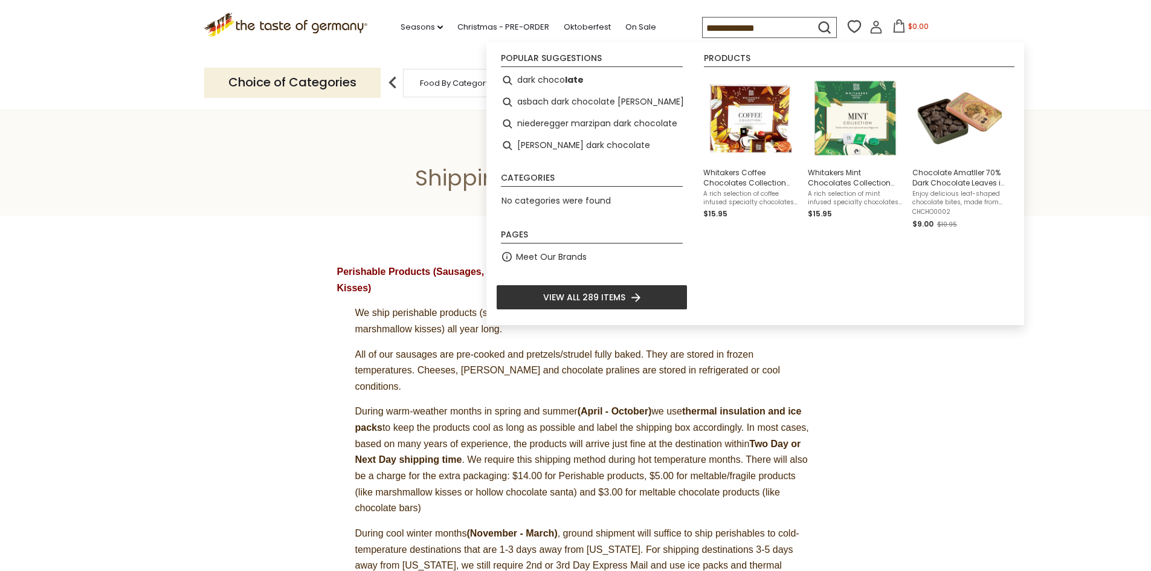
type input "**********"
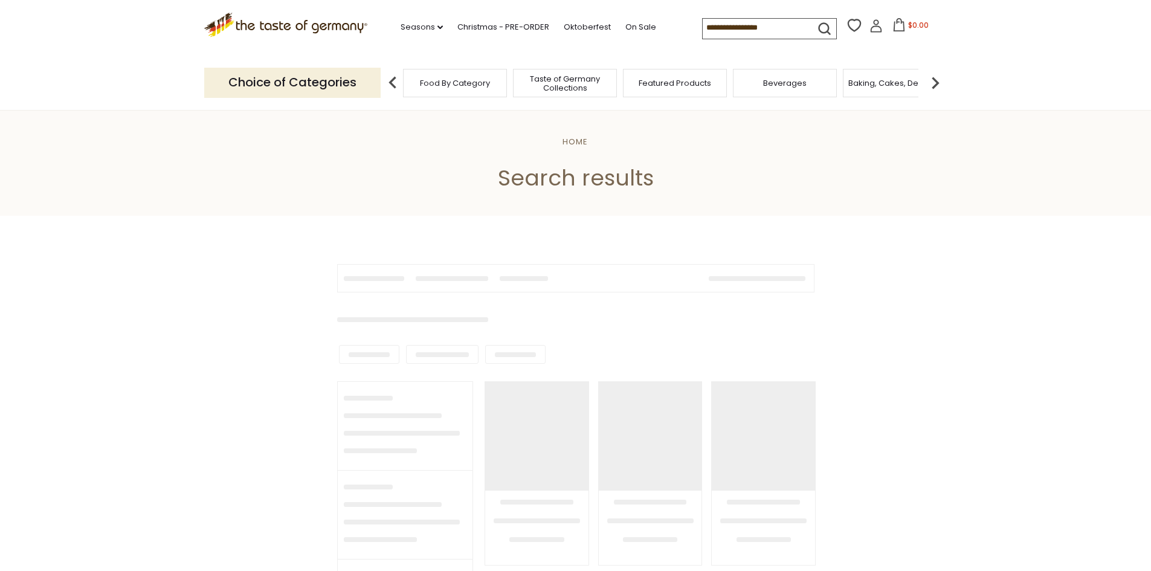
type input "**********"
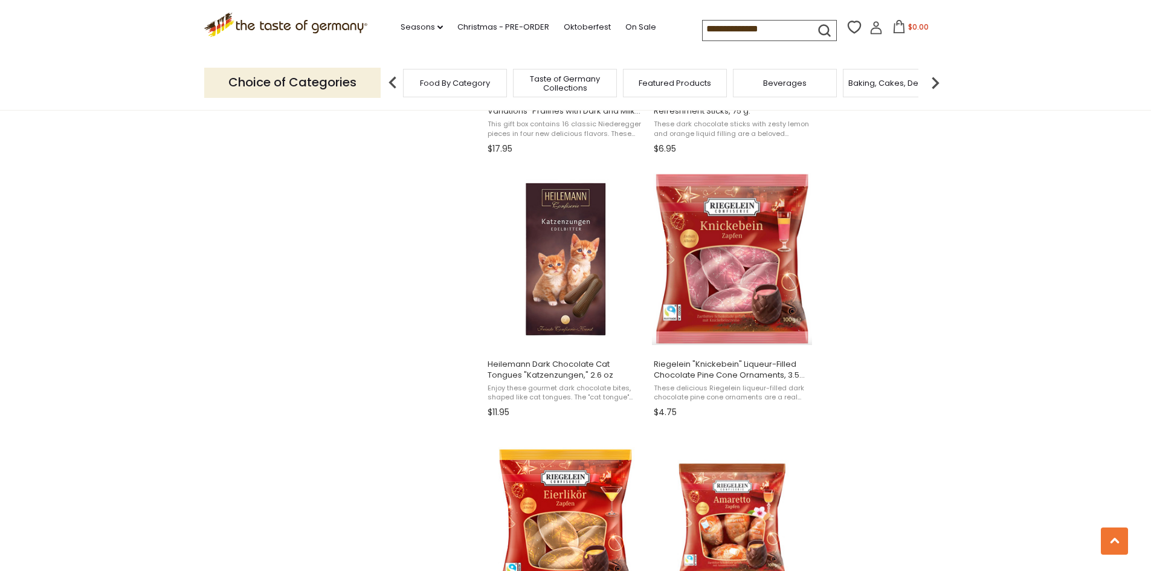
scroll to position [1148, 0]
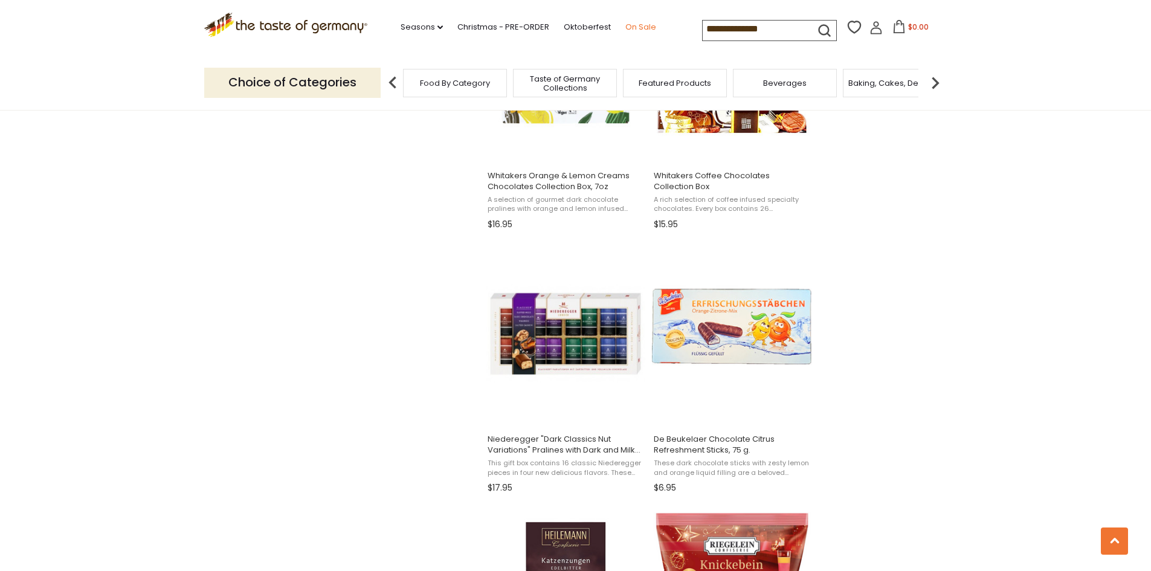
click at [649, 25] on link "On Sale" at bounding box center [640, 27] width 31 height 13
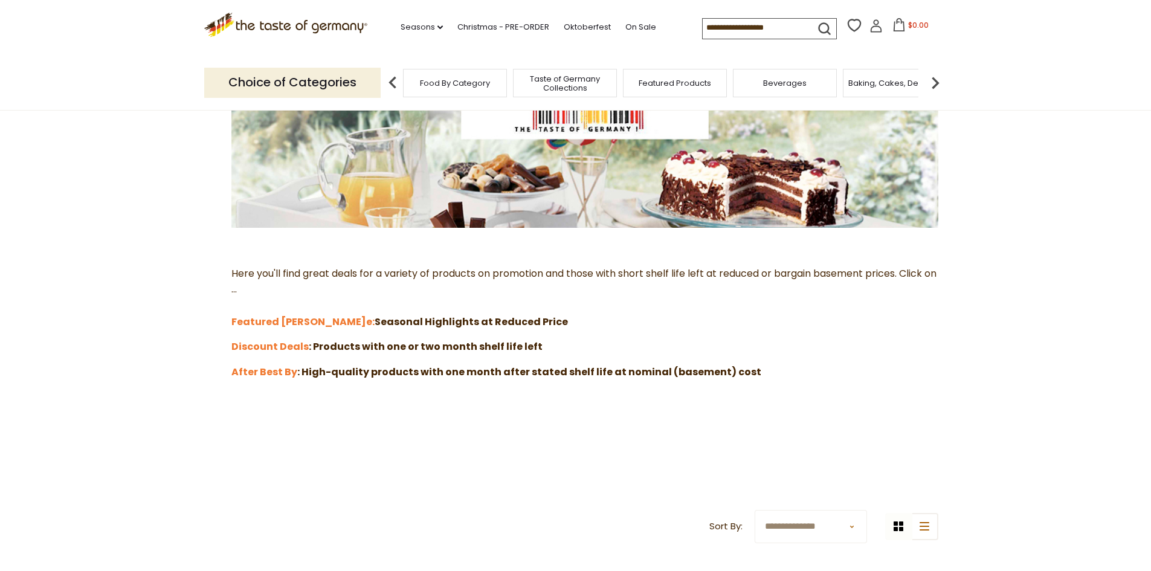
scroll to position [362, 0]
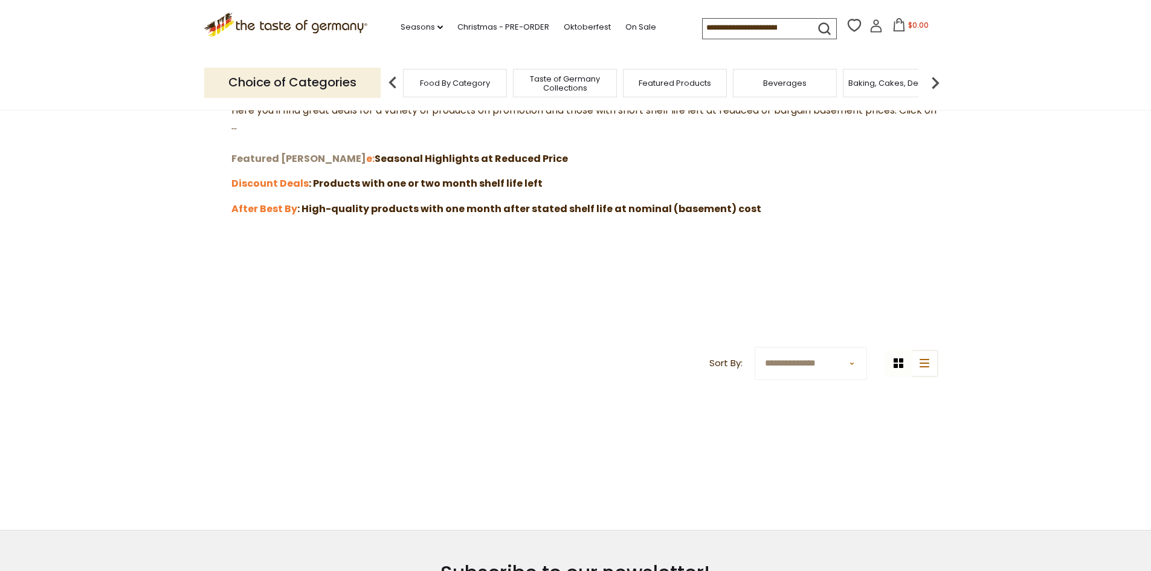
click at [269, 158] on strong "Featured [PERSON_NAME]" at bounding box center [298, 159] width 135 height 14
click at [258, 187] on strong "Discount Deals" at bounding box center [269, 183] width 77 height 14
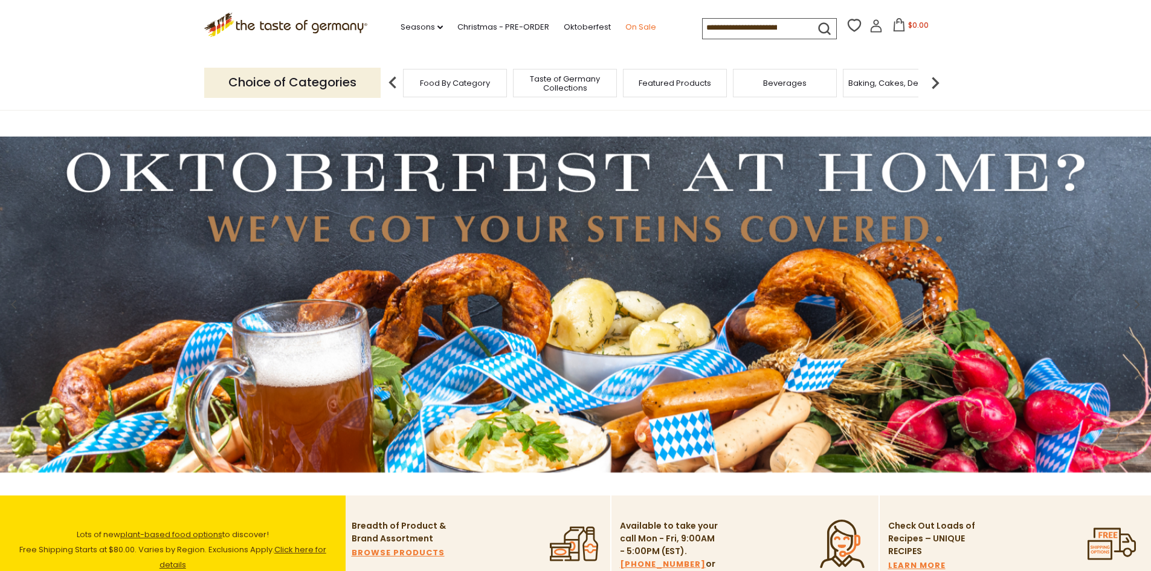
click at [628, 28] on link "On Sale" at bounding box center [640, 27] width 31 height 13
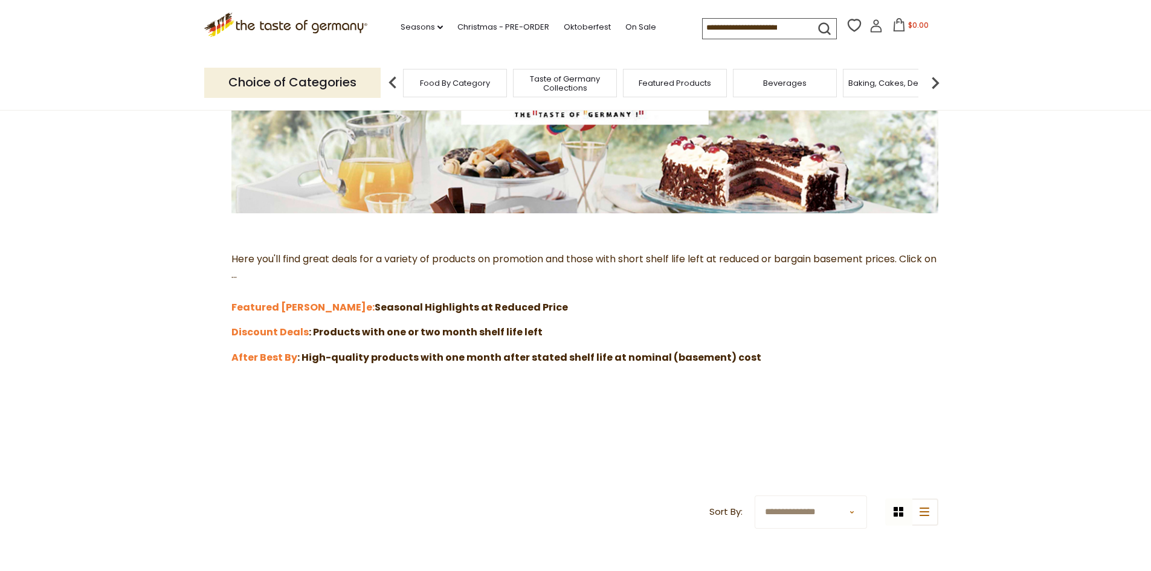
scroll to position [302, 0]
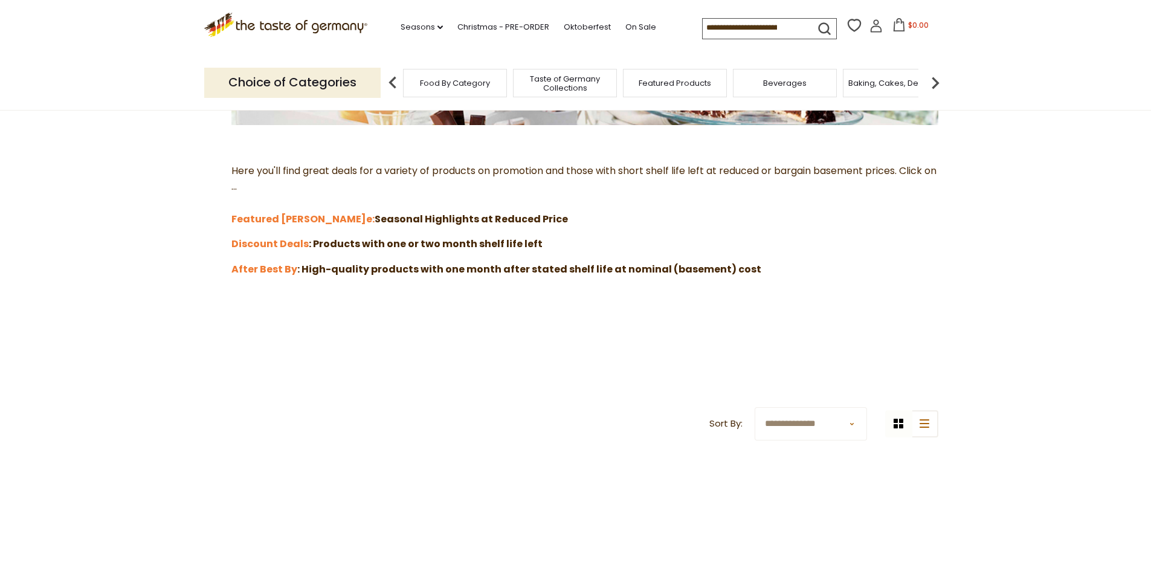
drag, startPoint x: 356, startPoint y: 271, endPoint x: 893, endPoint y: 270, distance: 537.0
click at [892, 270] on p "After Best By : High-quality products with one month after stated shelf life at…" at bounding box center [575, 270] width 725 height 16
click at [893, 270] on p "After Best By : High-quality products with one month after stated shelf life at…" at bounding box center [575, 270] width 725 height 16
click at [591, 269] on strong ": High-quality products with one month after stated shelf life at nominal (base…" at bounding box center [529, 269] width 464 height 14
drag, startPoint x: 523, startPoint y: 269, endPoint x: 467, endPoint y: 269, distance: 55.6
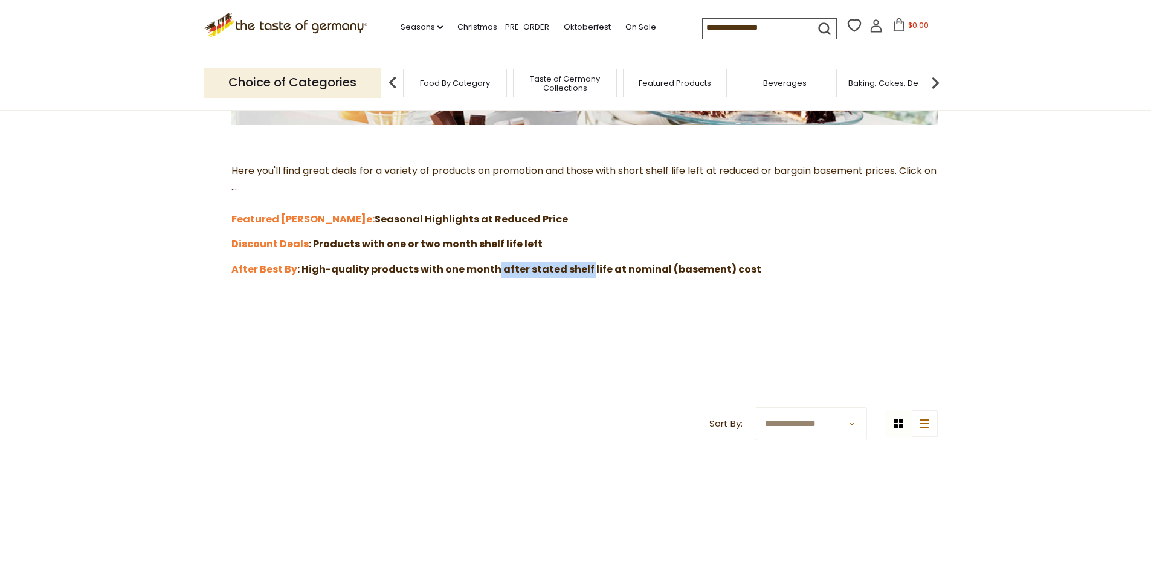
click at [475, 269] on strong ": High-quality products with one month after stated shelf life at nominal (base…" at bounding box center [529, 269] width 464 height 14
click at [449, 268] on strong ": High-quality products with one month after stated shelf life at nominal (base…" at bounding box center [529, 269] width 464 height 14
drag, startPoint x: 449, startPoint y: 268, endPoint x: 829, endPoint y: 266, distance: 380.0
click at [812, 266] on p "After Best By : High-quality products with one month after stated shelf life at…" at bounding box center [575, 270] width 725 height 16
click at [266, 267] on strong "After Best By" at bounding box center [264, 269] width 66 height 14
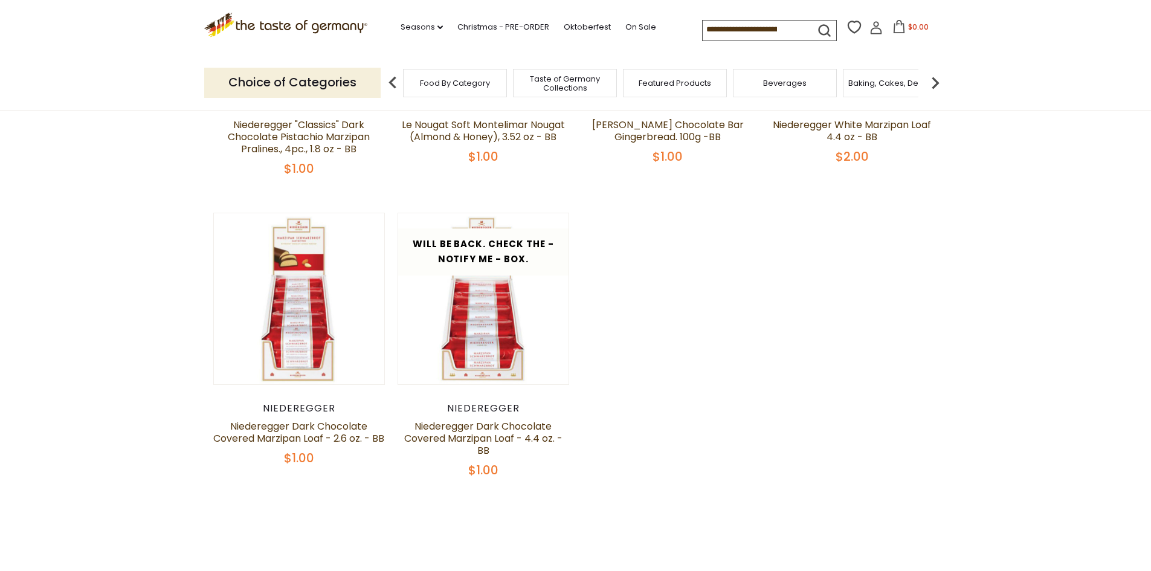
scroll to position [423, 0]
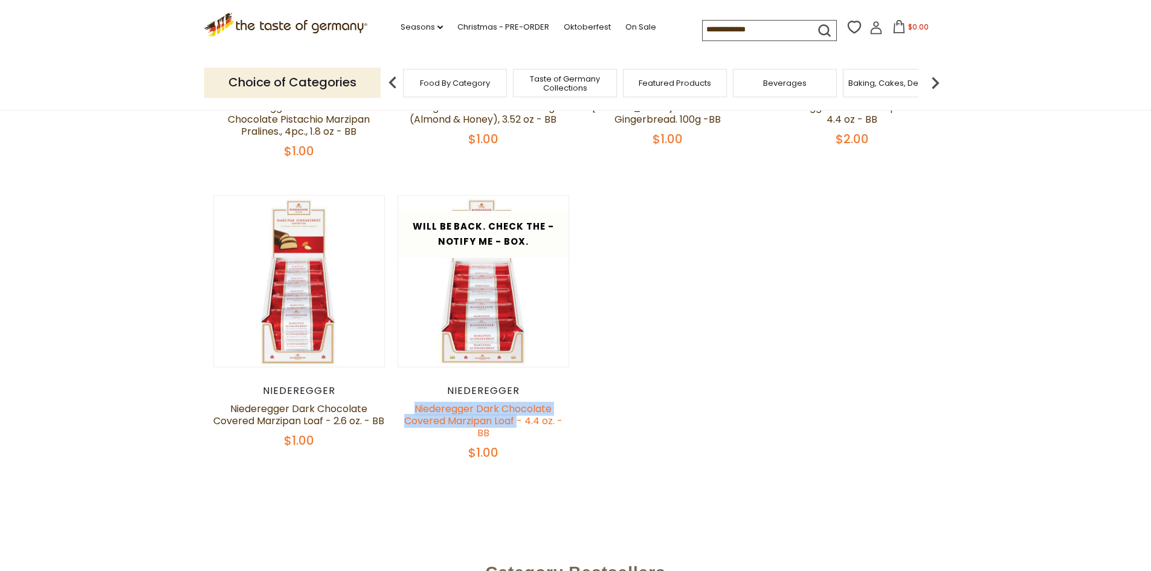
drag, startPoint x: 404, startPoint y: 421, endPoint x: 518, endPoint y: 433, distance: 115.3
click at [518, 433] on h5 "Niederegger Dark Chocolate Covered Marzipan Loaf - 4.4 oz. - BB" at bounding box center [483, 421] width 172 height 36
copy link "Niederegger Dark Chocolate Covered Marzipan Loaf"
click at [774, 27] on input at bounding box center [754, 29] width 102 height 17
click at [774, 28] on input at bounding box center [754, 29] width 102 height 17
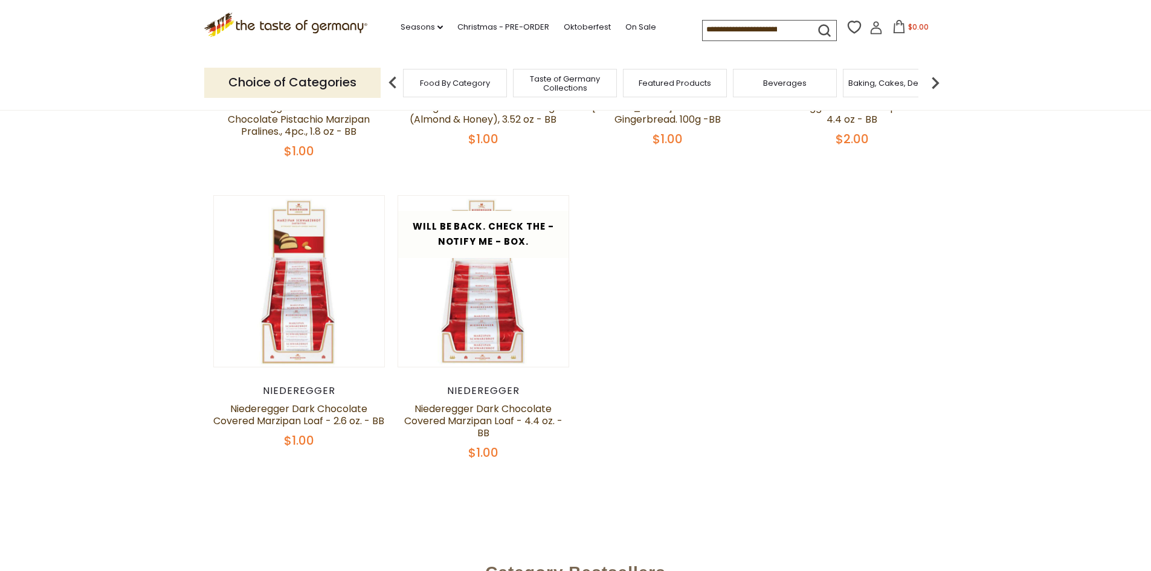
click at [774, 28] on input at bounding box center [754, 29] width 102 height 17
paste input "**********"
type input "**********"
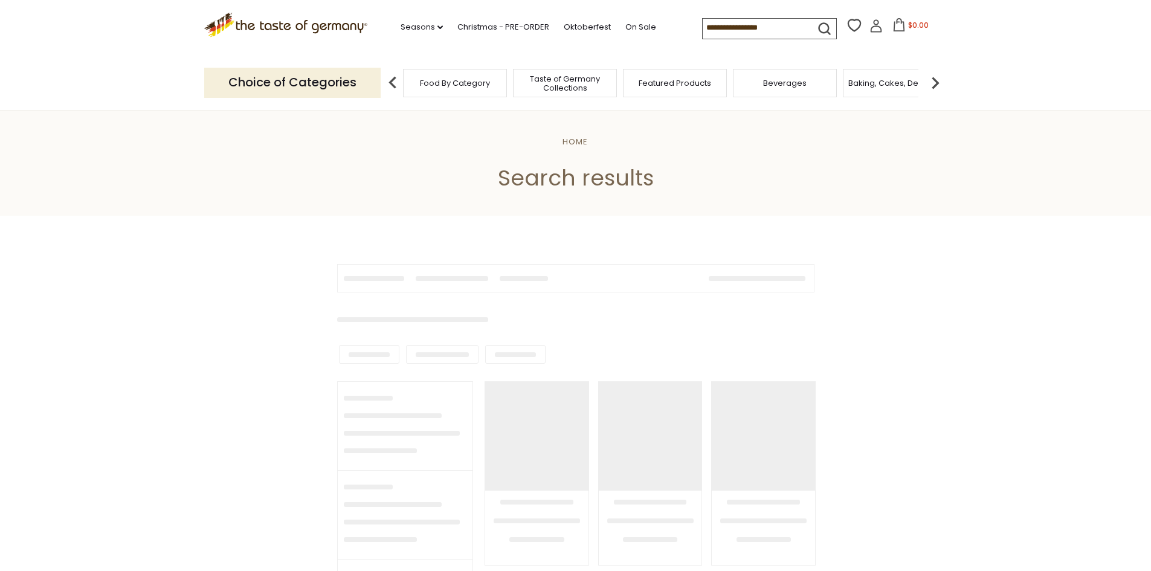
type input "**********"
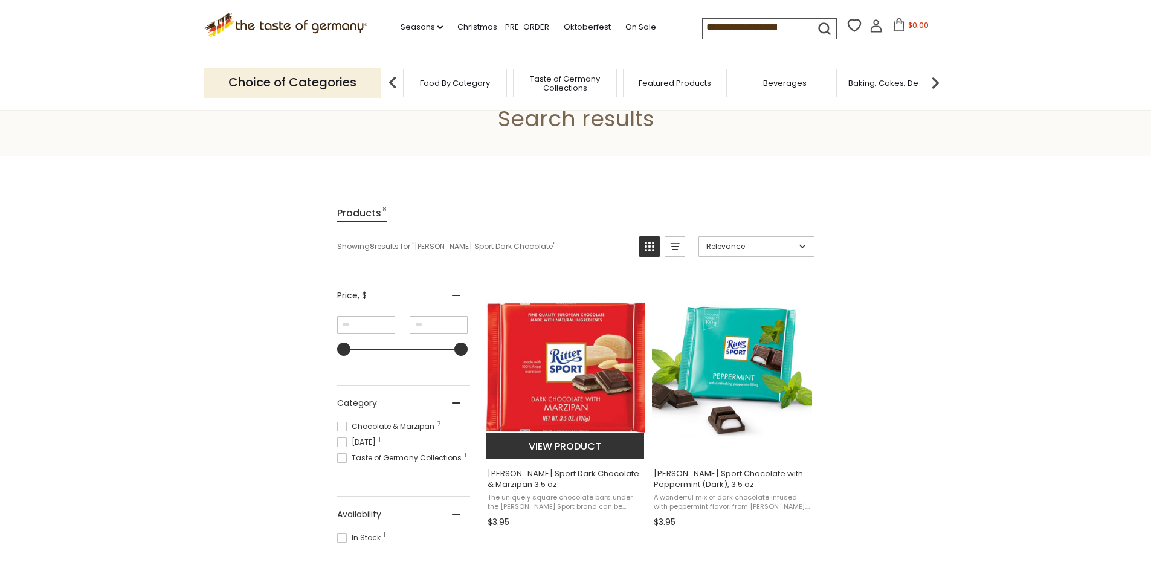
scroll to position [181, 0]
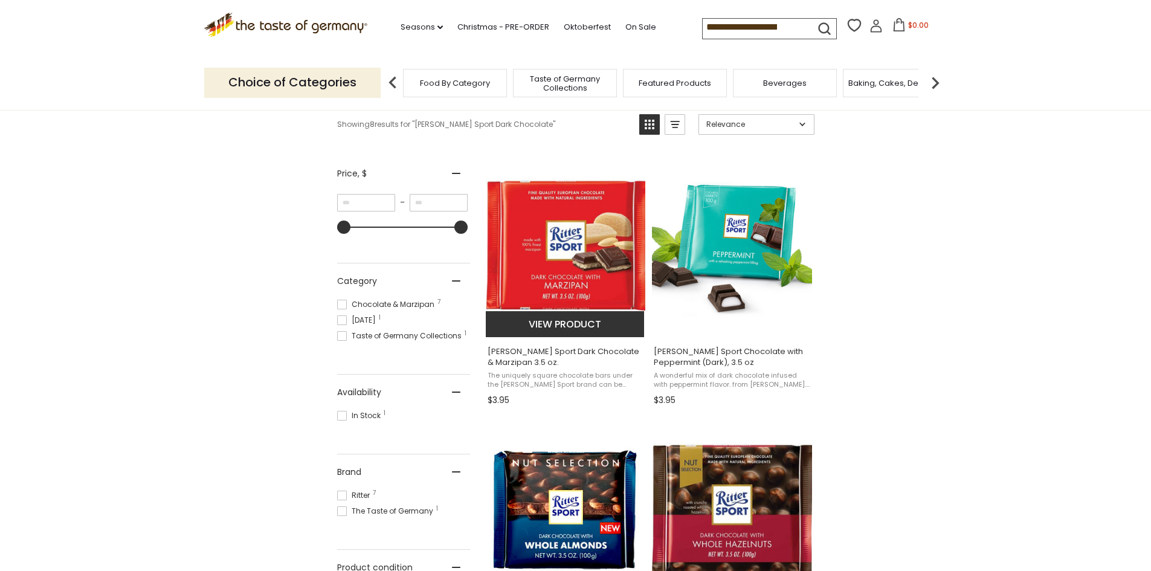
click at [583, 239] on img "Ritter Sport Dark Chocolate & Marzipan 3.5 oz." at bounding box center [566, 247] width 160 height 160
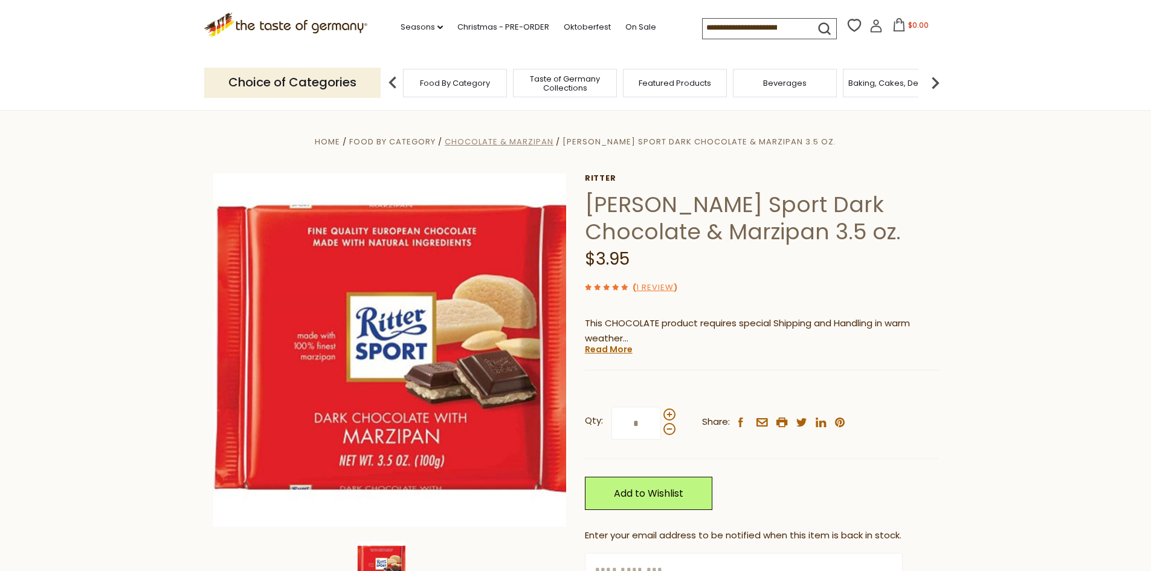
click at [535, 138] on span "Chocolate & Marzipan" at bounding box center [499, 141] width 109 height 11
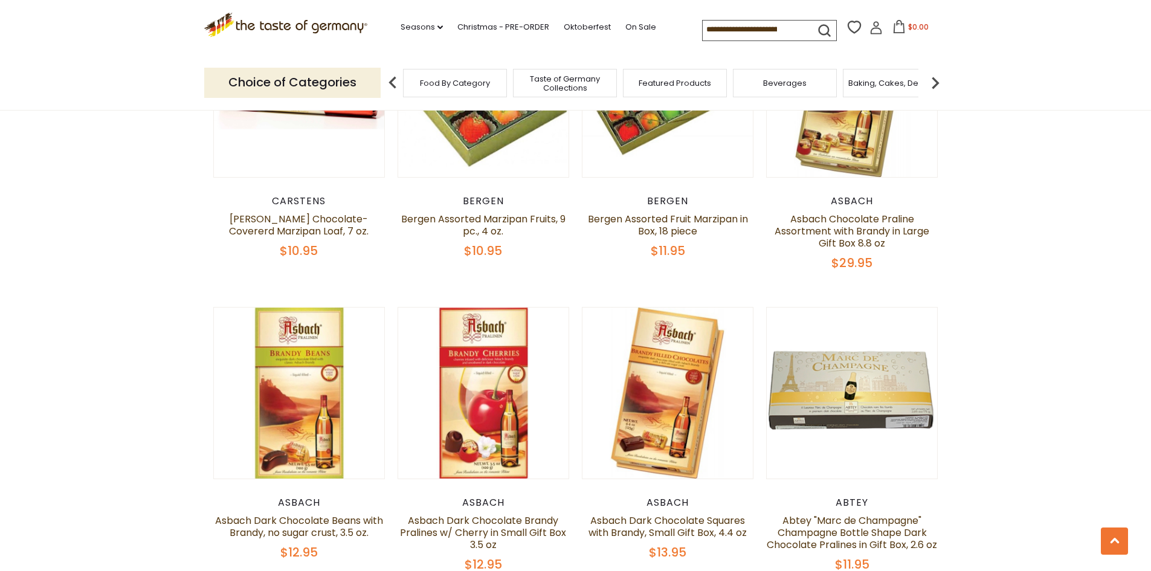
scroll to position [2839, 0]
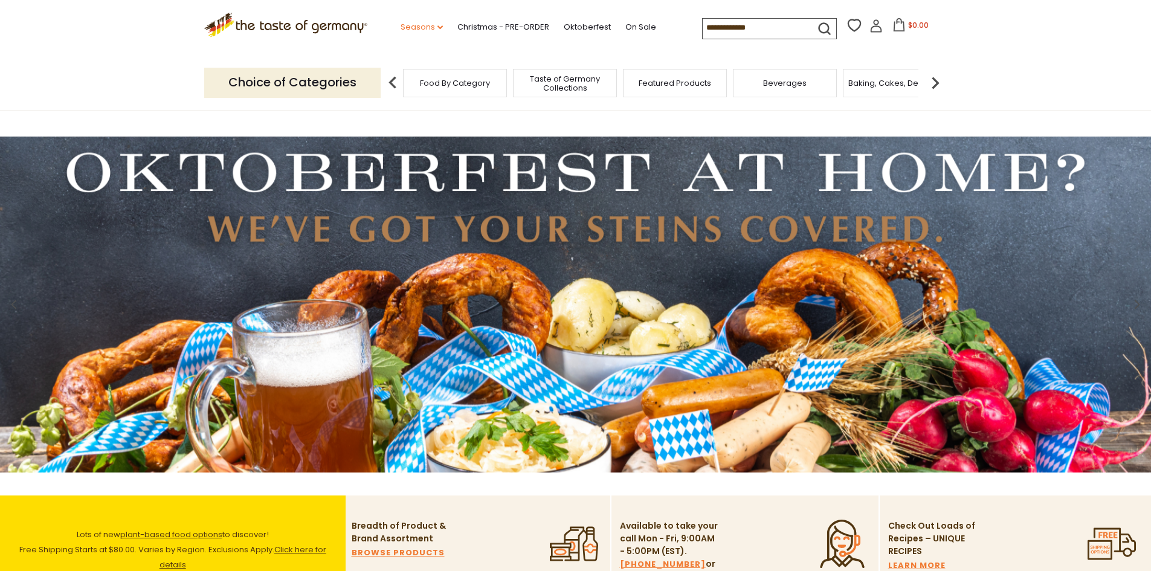
click at [434, 30] on link "Seasons dropdown_arrow" at bounding box center [422, 27] width 42 height 13
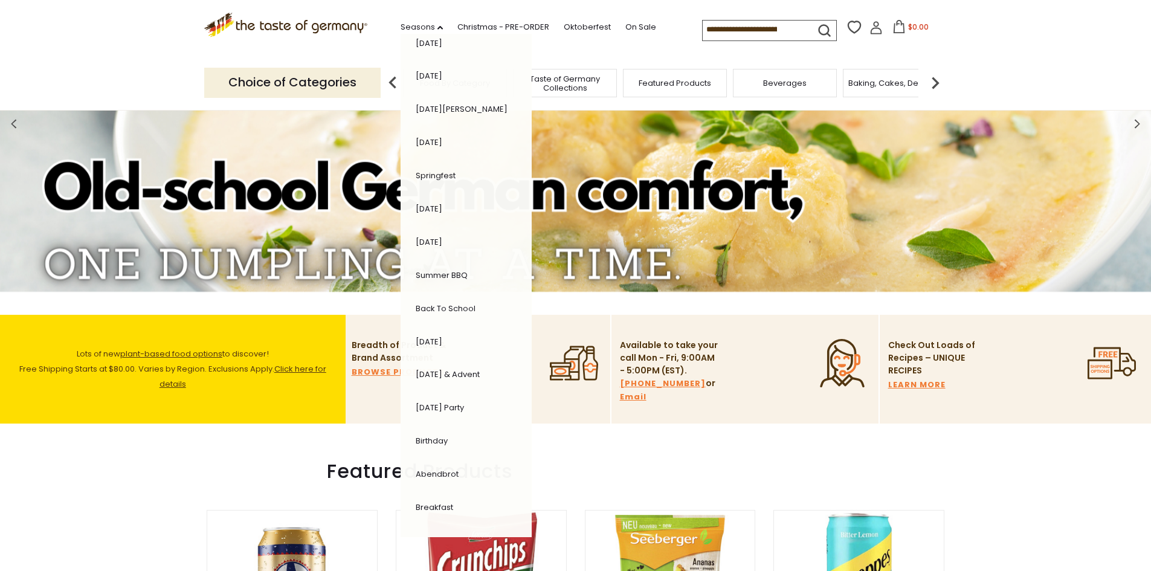
scroll to position [181, 0]
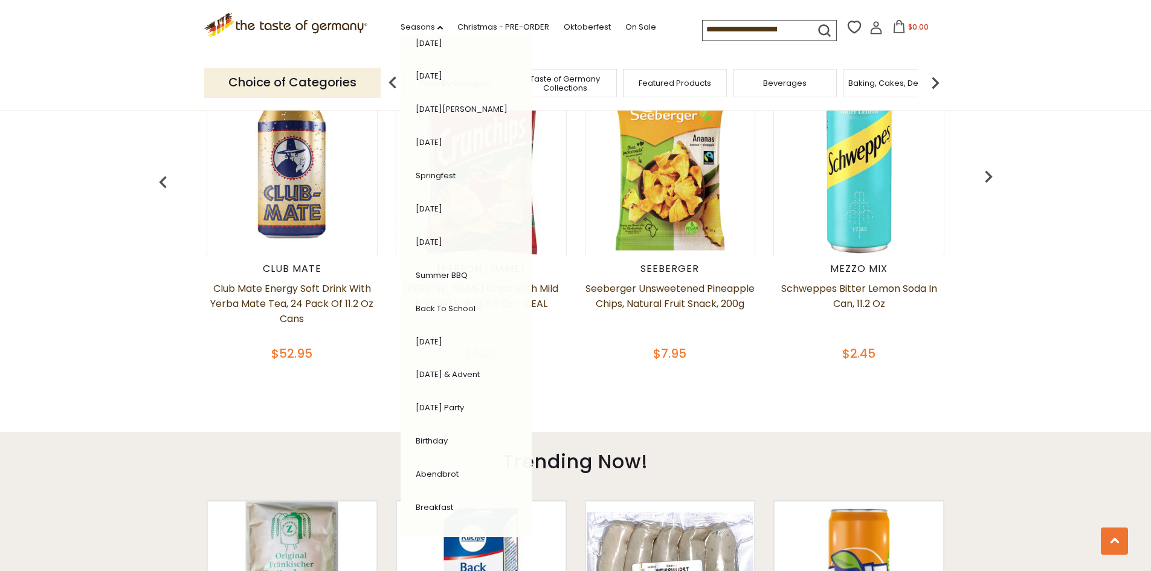
click at [1076, 344] on div "Featured Products Club Mate Club Mate Energy Soft Drink with Yerba Mate Tea, 24…" at bounding box center [575, 200] width 1151 height 365
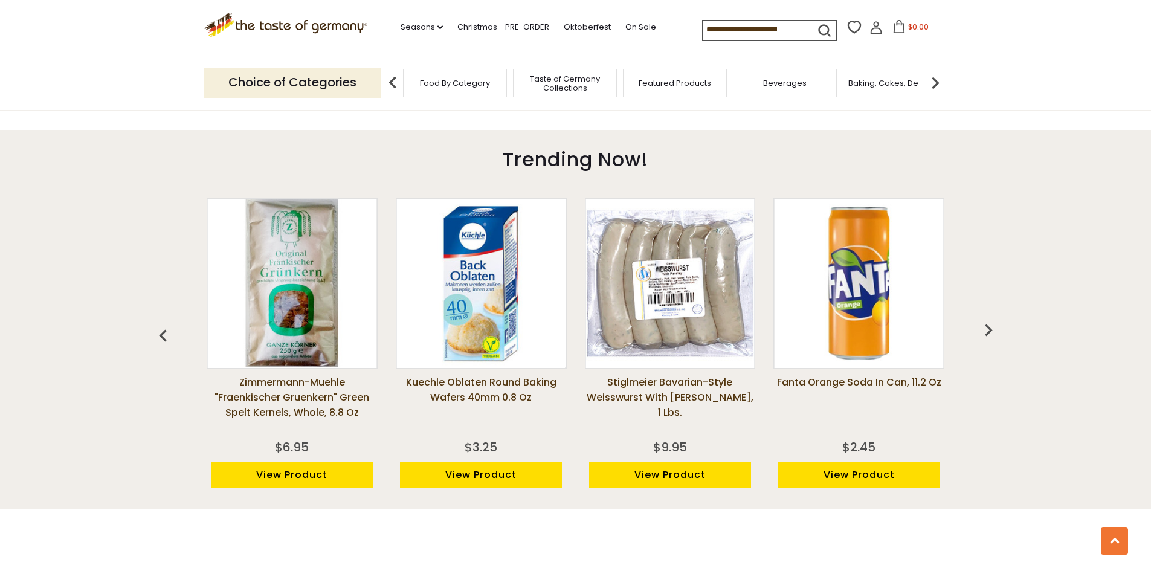
scroll to position [1329, 0]
